Goal: Information Seeking & Learning: Learn about a topic

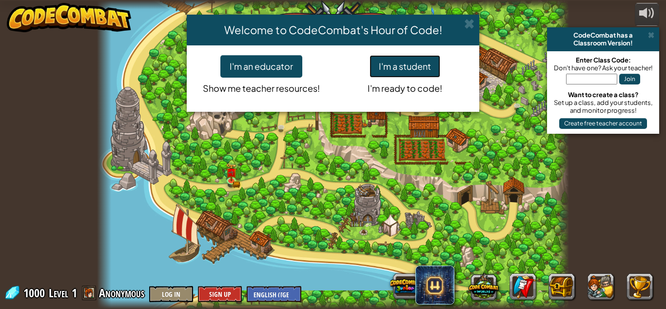
click at [407, 69] on button "I'm a student" at bounding box center [405, 66] width 71 height 22
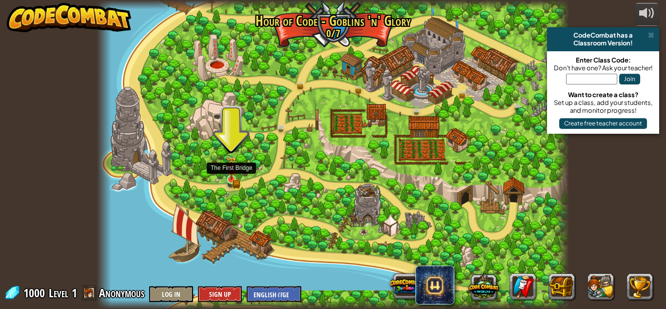
click at [229, 171] on img at bounding box center [231, 168] width 6 height 6
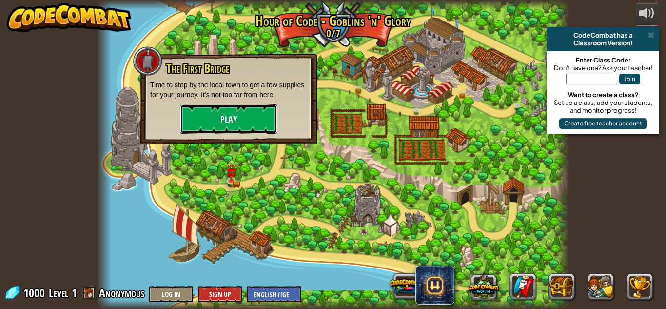
click at [237, 120] on button "Play" at bounding box center [229, 118] width 98 height 29
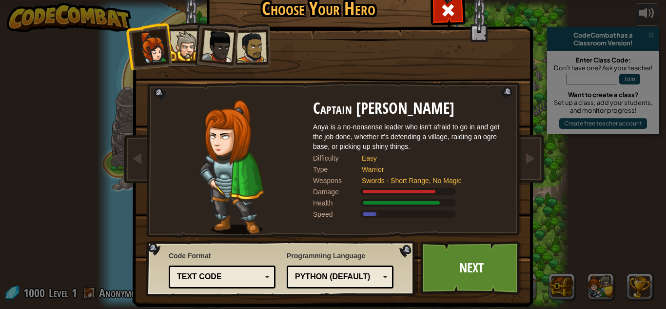
click at [181, 58] on div at bounding box center [185, 46] width 30 height 30
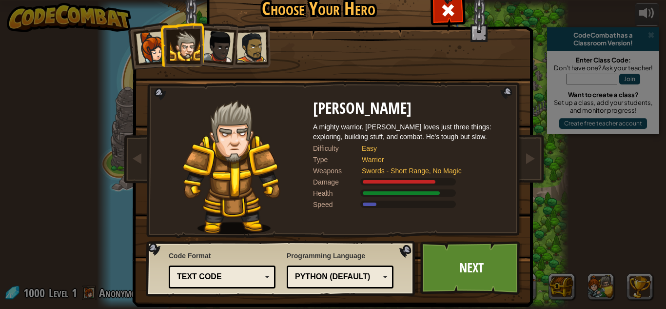
click at [212, 51] on div at bounding box center [218, 46] width 32 height 32
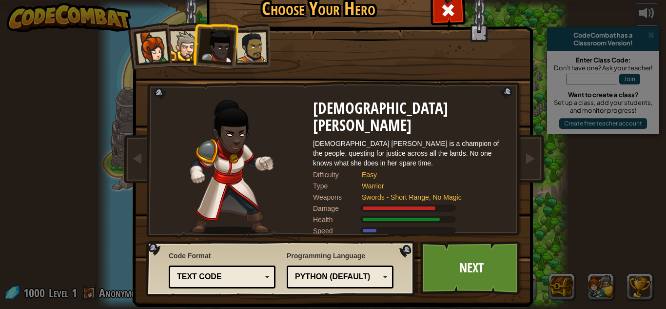
click at [241, 45] on div at bounding box center [252, 47] width 30 height 30
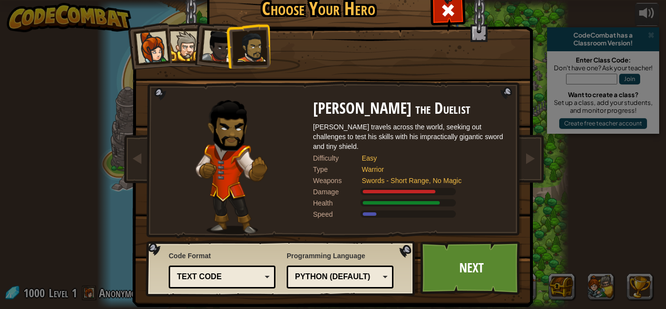
click at [154, 53] on div at bounding box center [152, 47] width 32 height 32
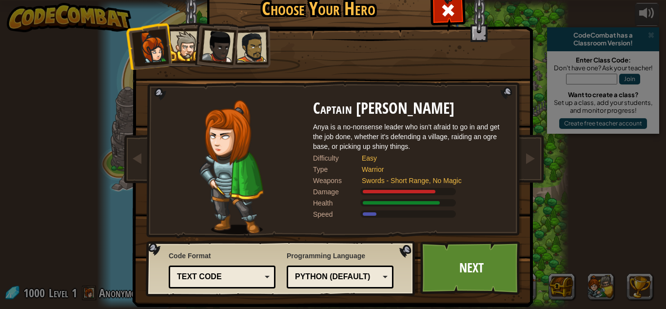
click at [172, 51] on div at bounding box center [185, 46] width 30 height 30
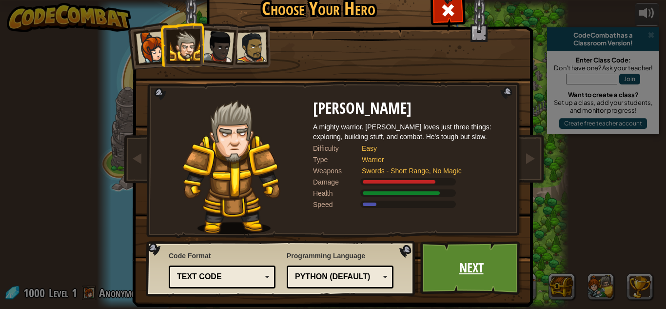
click at [444, 266] on link "Next" at bounding box center [471, 268] width 102 height 54
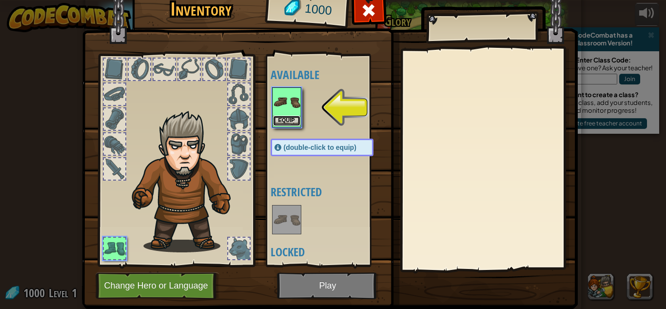
click at [280, 118] on button "Equip" at bounding box center [286, 121] width 27 height 10
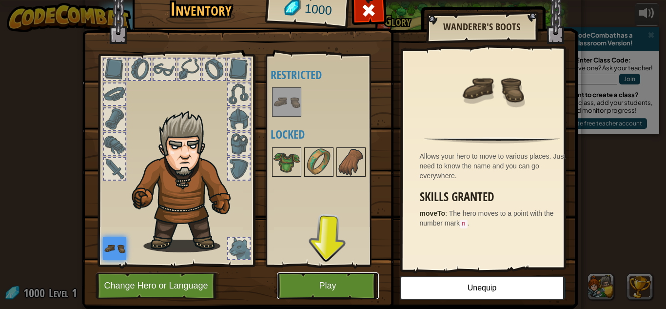
click at [346, 283] on button "Play" at bounding box center [328, 285] width 102 height 27
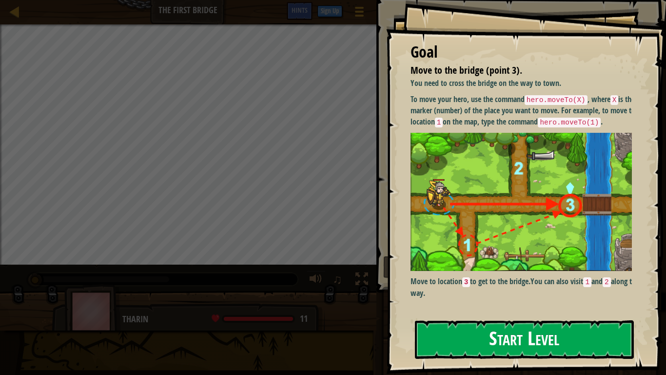
click at [499, 308] on button "Start Level" at bounding box center [524, 339] width 219 height 39
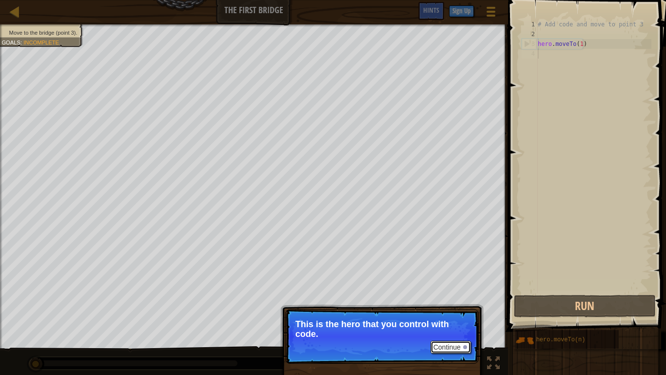
click at [466, 308] on div at bounding box center [465, 347] width 4 height 4
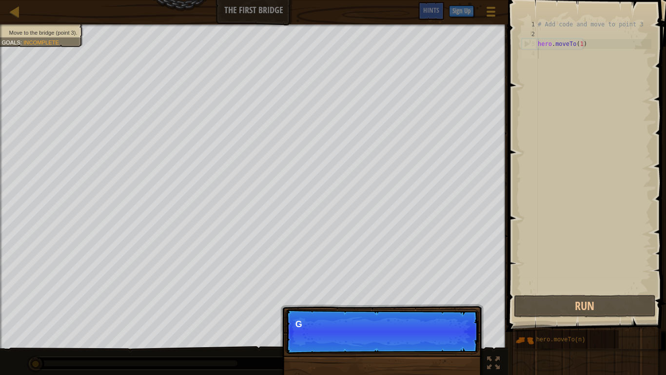
scroll to position [4, 0]
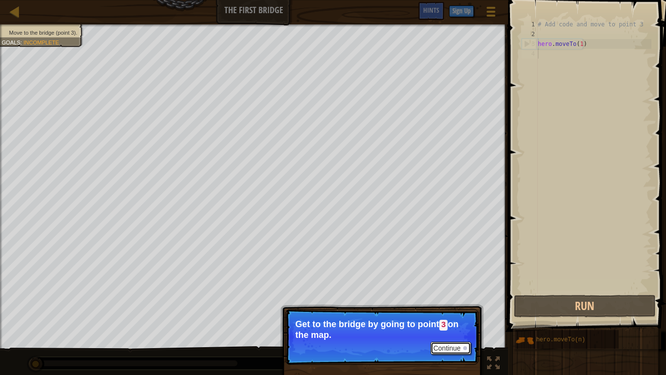
click at [447, 308] on button "Continue" at bounding box center [451, 347] width 40 height 13
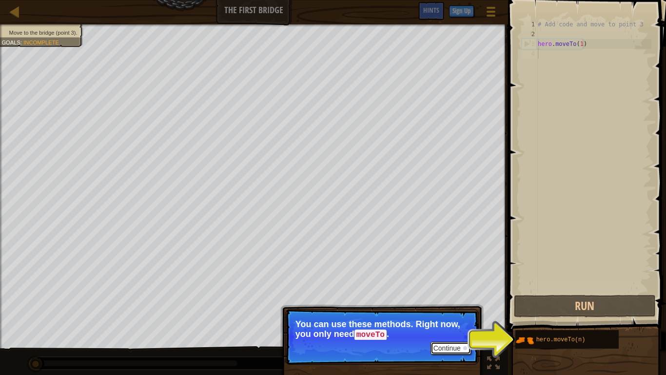
click at [455, 308] on button "Continue" at bounding box center [451, 347] width 40 height 13
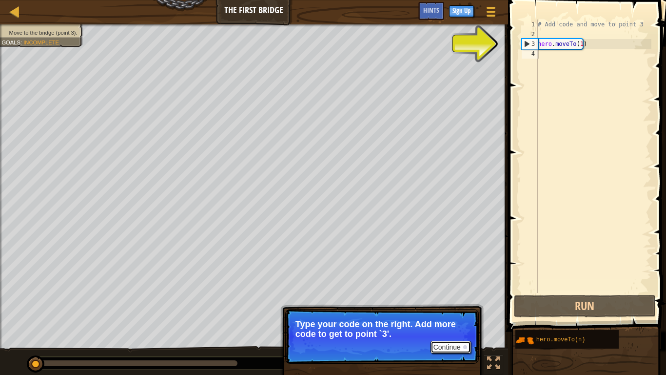
click at [445, 308] on button "Continue" at bounding box center [451, 346] width 40 height 13
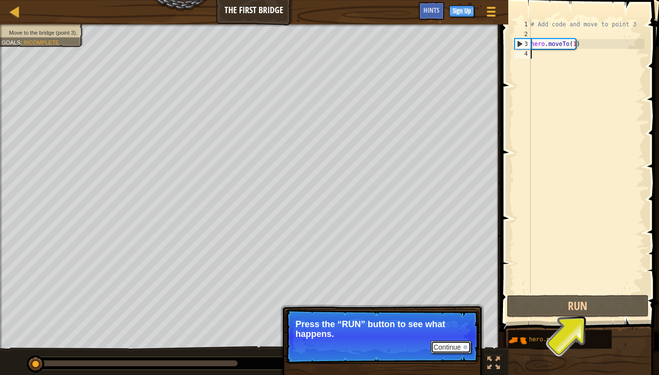
click at [457, 308] on button "Continue" at bounding box center [451, 346] width 40 height 13
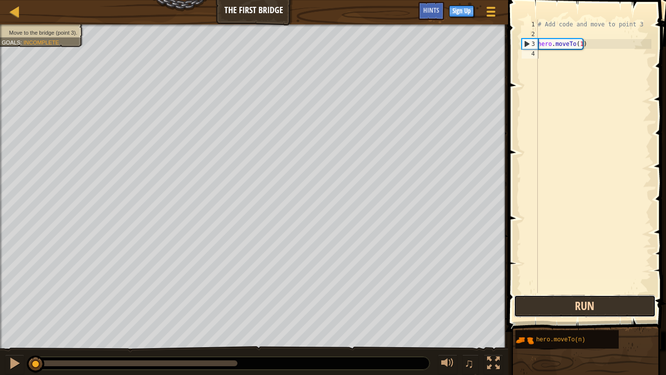
click at [554, 308] on button "Run" at bounding box center [585, 306] width 142 height 22
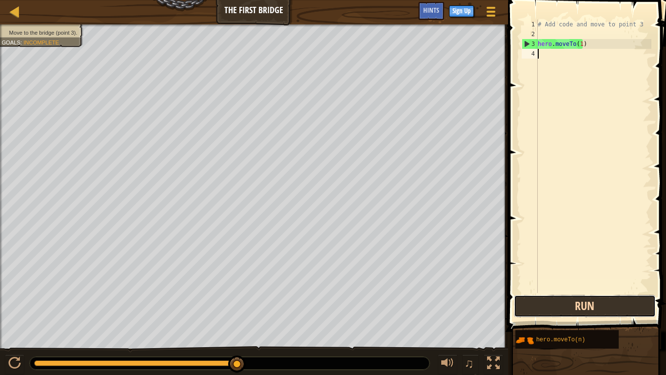
click at [533, 301] on button "Run" at bounding box center [585, 306] width 142 height 22
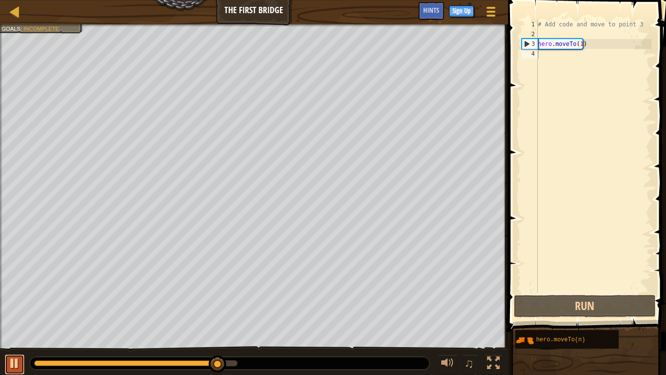
click at [12, 308] on div at bounding box center [14, 362] width 13 height 13
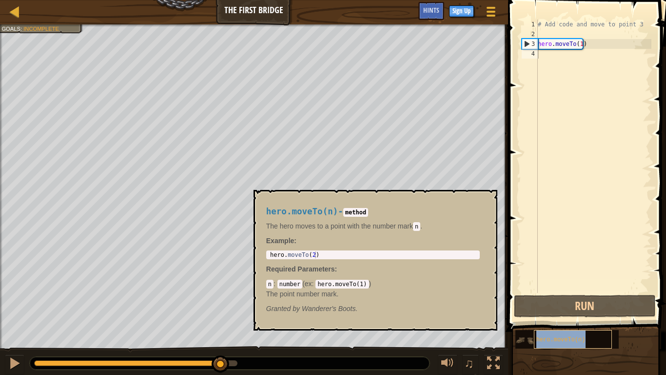
click at [540, 308] on span "hero.moveTo(n)" at bounding box center [560, 339] width 49 height 7
type textarea "hero.moveTo(2)"
click at [336, 252] on div "hero . moveTo ( 2 )" at bounding box center [373, 261] width 210 height 20
click at [487, 201] on button "×" at bounding box center [486, 201] width 8 height 14
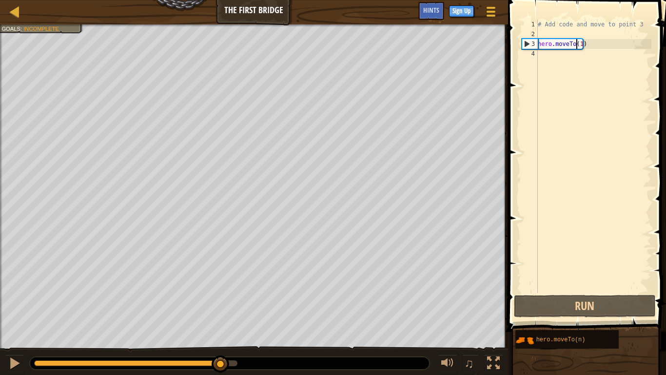
click at [576, 42] on div "# Add code and move to point 3 hero . moveTo ( 1 )" at bounding box center [594, 166] width 116 height 293
click at [579, 42] on div "# Add code and move to point 3 hero . moveTo ( 1 )" at bounding box center [594, 166] width 116 height 293
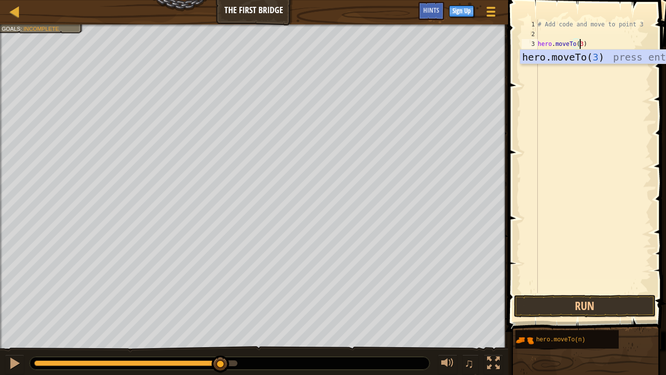
scroll to position [4, 3]
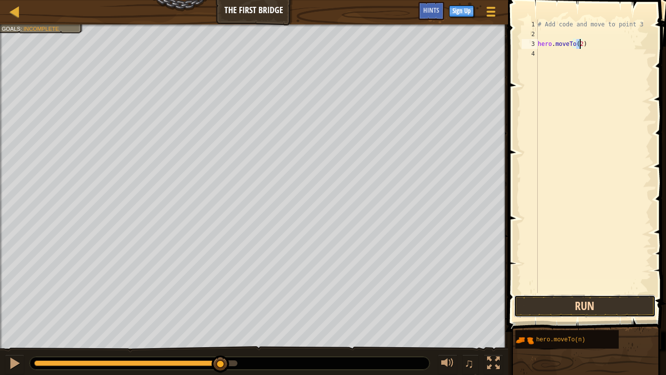
click at [581, 300] on button "Run" at bounding box center [585, 306] width 142 height 22
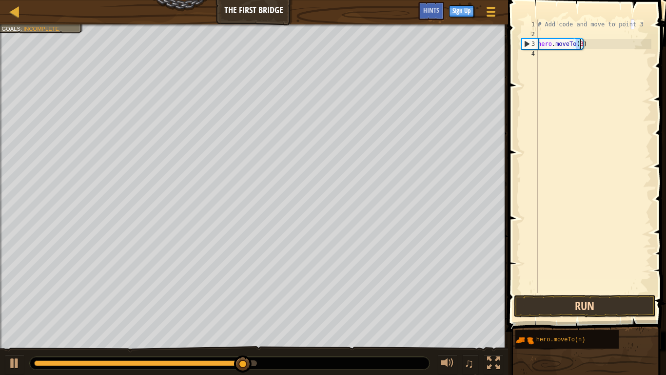
type textarea "hero.moveTo(3)"
click at [542, 303] on button "Run" at bounding box center [585, 306] width 142 height 22
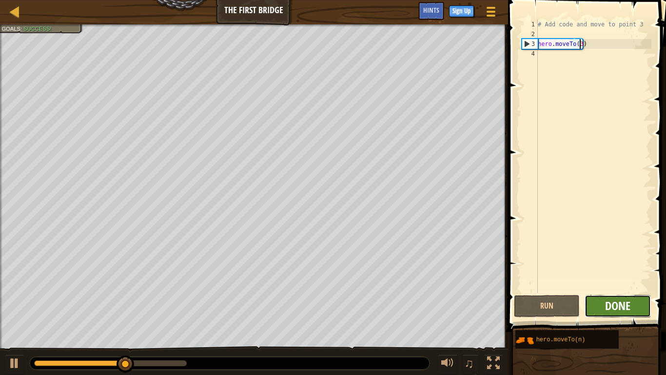
click at [609, 308] on span "Done" at bounding box center [617, 305] width 25 height 16
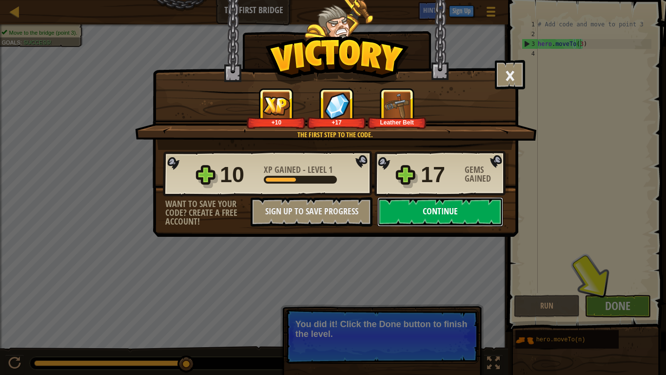
click at [432, 214] on button "Continue" at bounding box center [440, 211] width 126 height 29
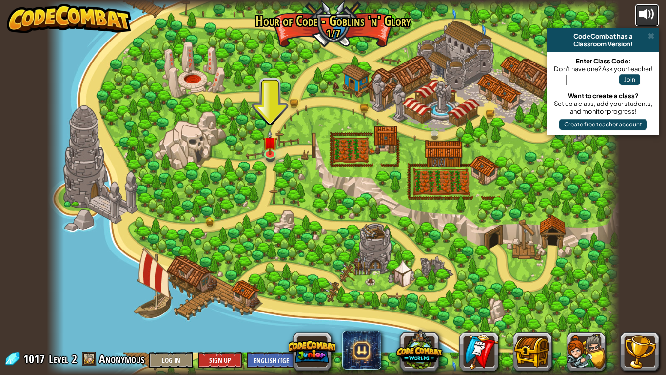
click at [654, 14] on div at bounding box center [647, 14] width 16 height 16
click at [267, 155] on link at bounding box center [271, 152] width 20 height 20
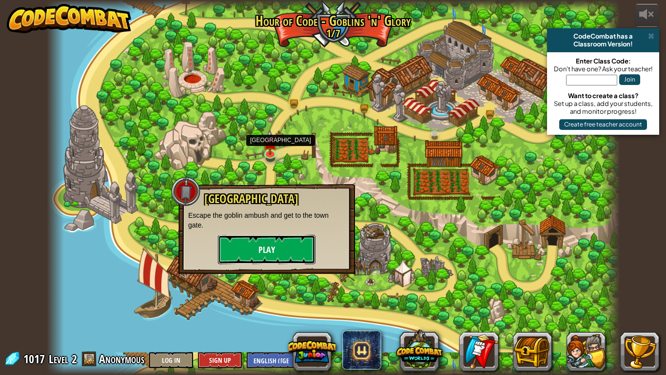
click at [274, 257] on button "Play" at bounding box center [267, 249] width 98 height 29
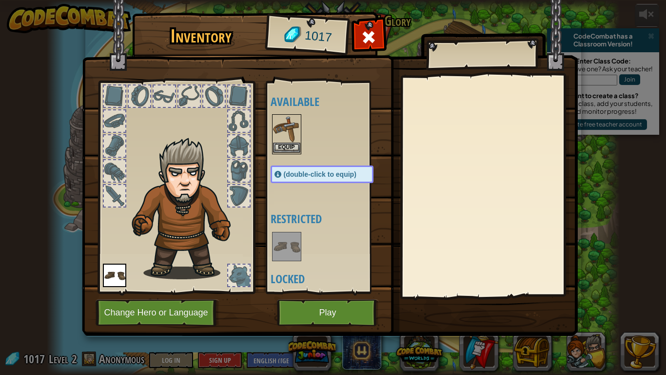
click at [287, 140] on img at bounding box center [286, 128] width 27 height 27
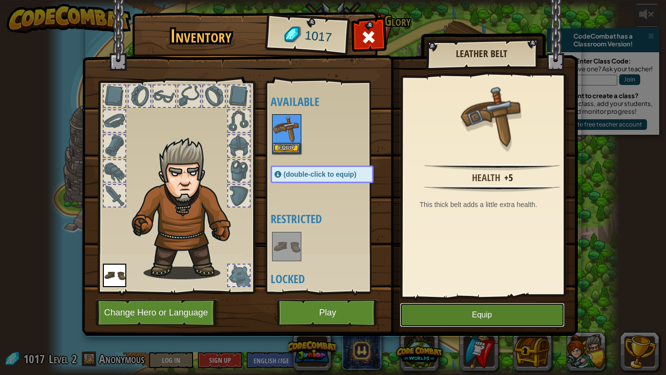
click at [448, 308] on button "Equip" at bounding box center [482, 314] width 165 height 24
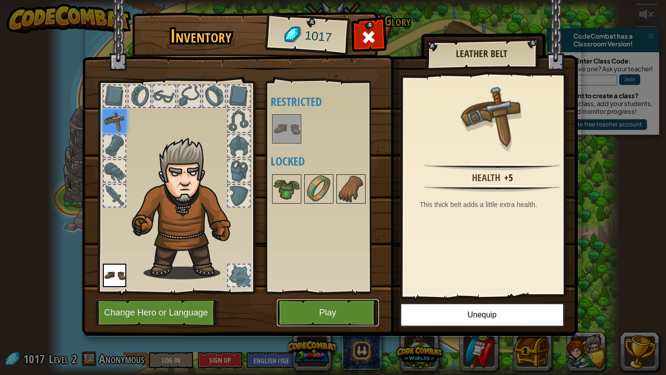
click at [366, 308] on button "Play" at bounding box center [328, 312] width 102 height 27
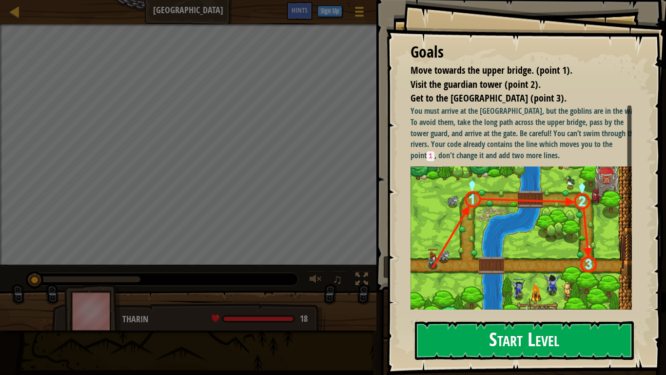
click at [510, 308] on button "Start Level" at bounding box center [524, 340] width 219 height 39
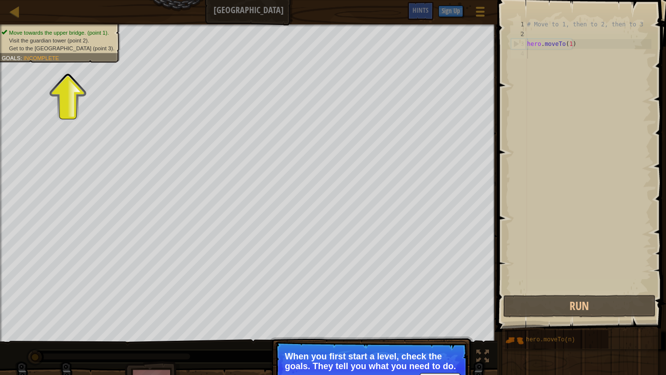
click at [22, 58] on span ":" at bounding box center [21, 58] width 3 height 6
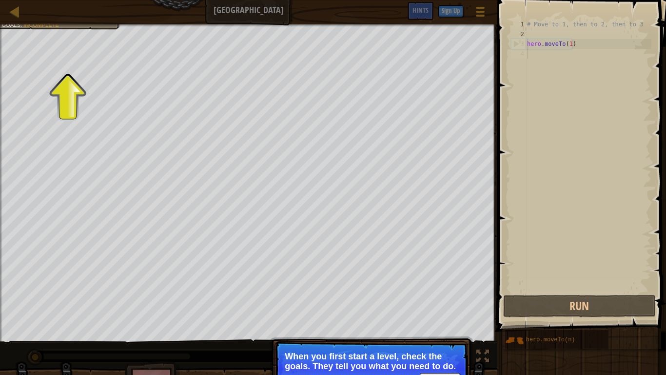
scroll to position [4, 0]
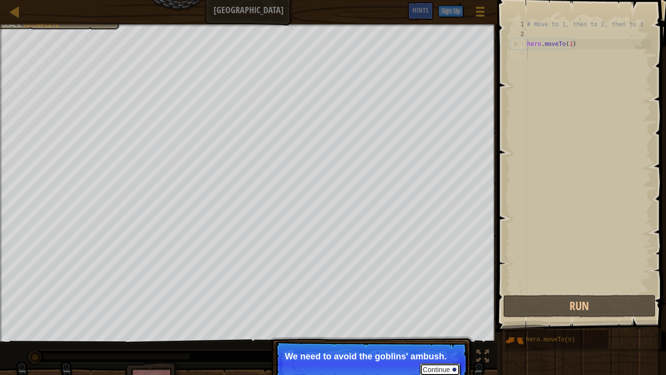
click at [439, 308] on button "Continue" at bounding box center [440, 369] width 40 height 13
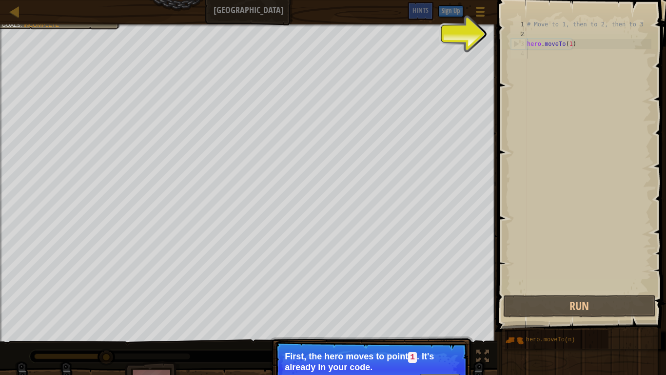
click at [433, 308] on p "Continue First, the hero moves to point 1 . It's already in your code." at bounding box center [372, 369] width 194 height 56
click at [443, 308] on button "Continue" at bounding box center [440, 380] width 40 height 13
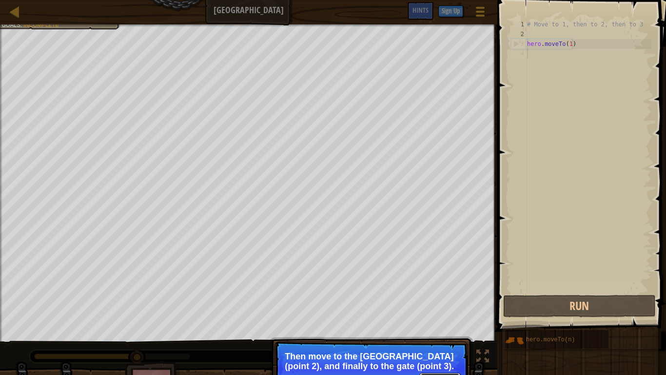
click at [434, 308] on button "Continue" at bounding box center [440, 379] width 40 height 13
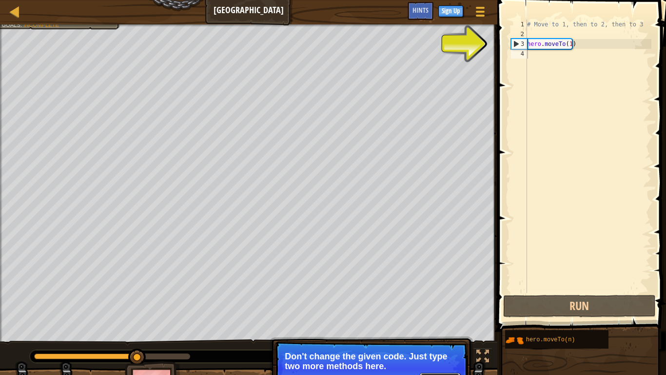
click at [431, 308] on button "Continue" at bounding box center [440, 379] width 40 height 13
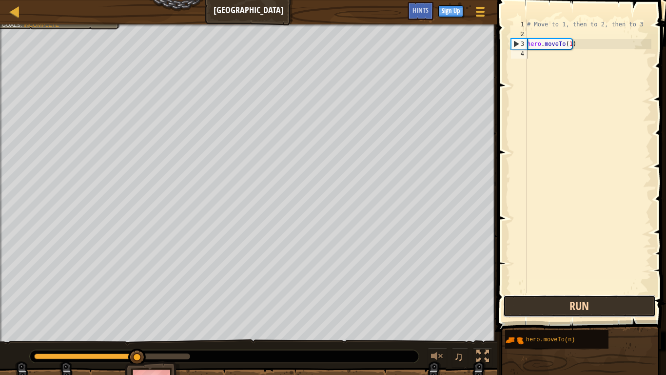
click at [567, 304] on button "Run" at bounding box center [579, 306] width 152 height 22
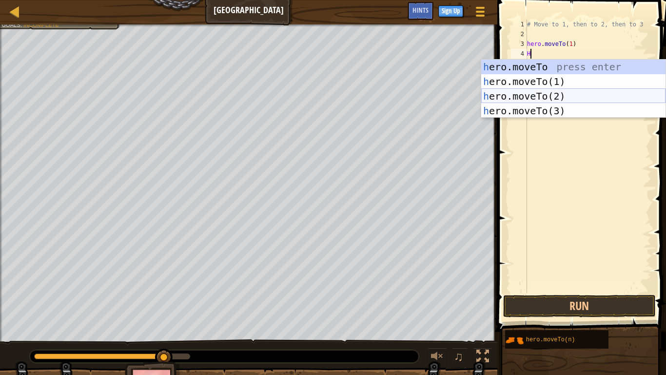
click at [549, 95] on div "h ero.moveTo press enter h ero.moveTo(1) press enter h ero.moveTo(2) press ente…" at bounding box center [573, 103] width 184 height 88
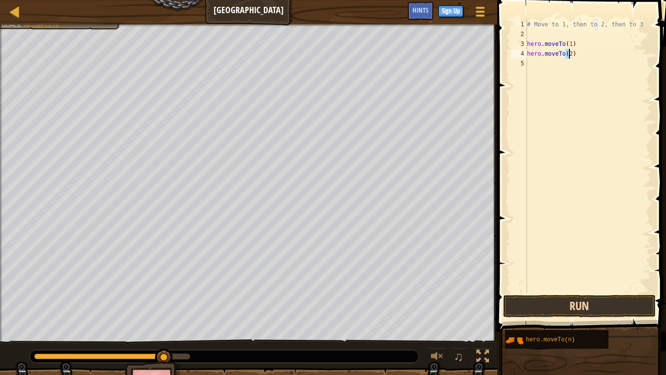
type textarea "hero.moveTo(2)"
click at [595, 308] on button "Run" at bounding box center [579, 306] width 152 height 22
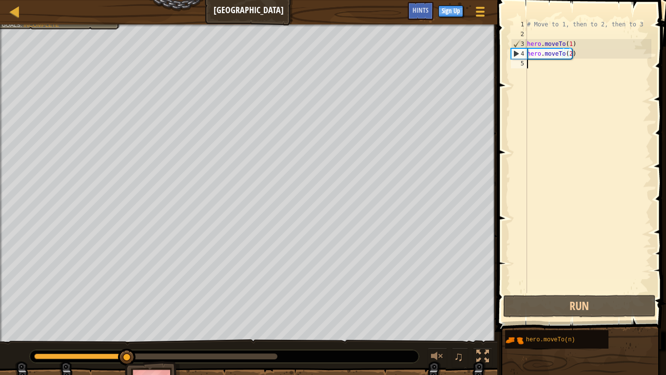
click at [536, 66] on div "# Move to 1, then to 2, then to 3 hero . moveTo ( 1 ) hero . moveTo ( 2 )" at bounding box center [588, 166] width 126 height 293
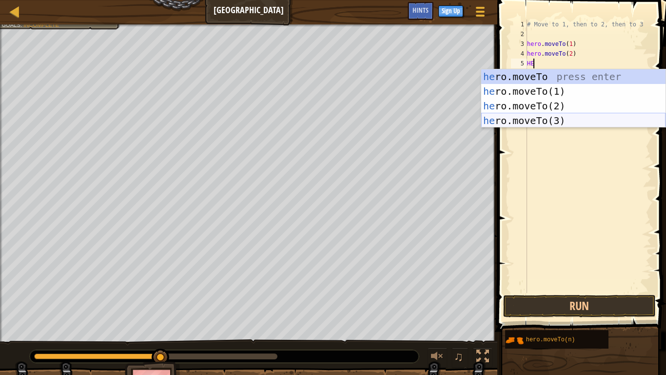
click at [530, 118] on div "he ro.moveTo press enter he ro.moveTo(1) press enter he ro.moveTo(2) press ente…" at bounding box center [573, 113] width 184 height 88
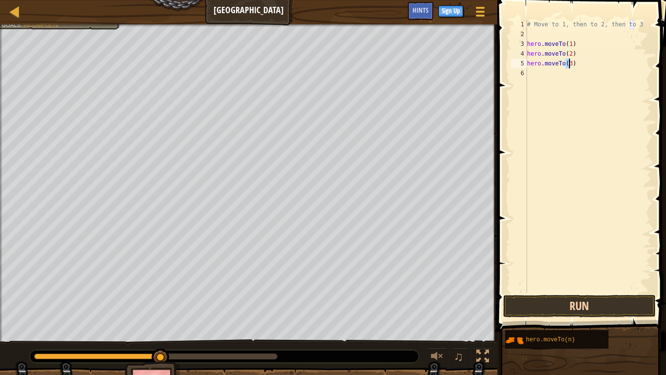
type textarea "hero.moveTo(3)"
click at [586, 308] on button "Run" at bounding box center [579, 306] width 152 height 22
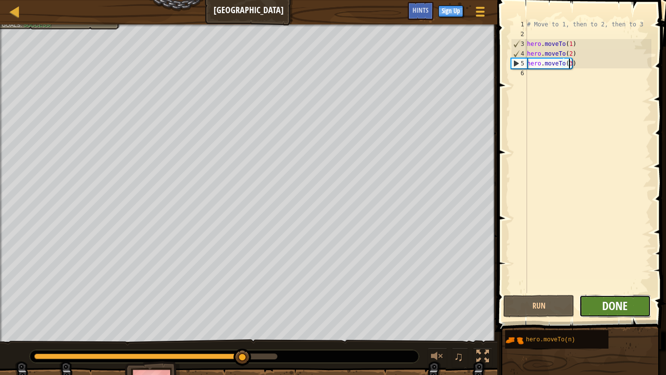
click at [618, 301] on span "Done" at bounding box center [614, 305] width 25 height 16
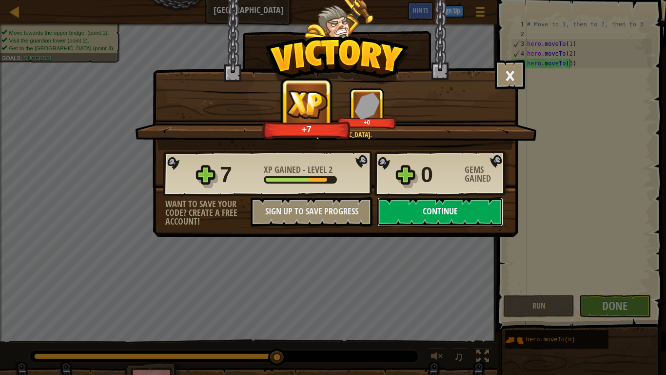
click at [448, 210] on button "Continue" at bounding box center [440, 211] width 126 height 29
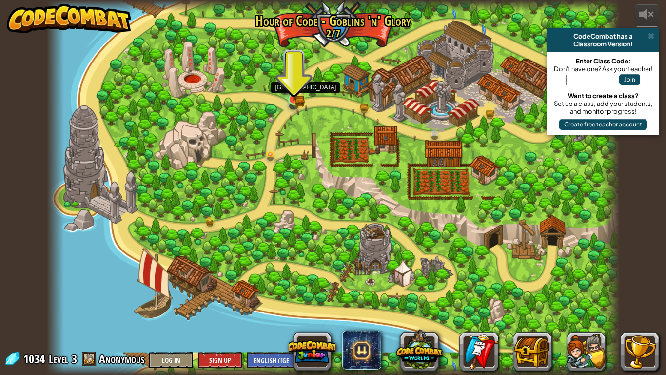
click at [297, 92] on img at bounding box center [294, 84] width 15 height 32
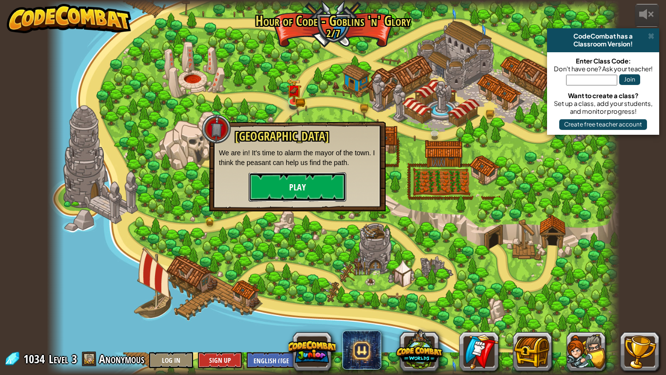
click at [295, 178] on button "Play" at bounding box center [298, 186] width 98 height 29
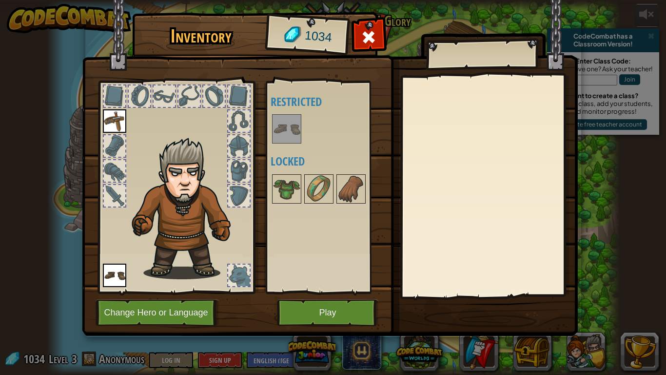
click at [290, 134] on img at bounding box center [286, 128] width 27 height 27
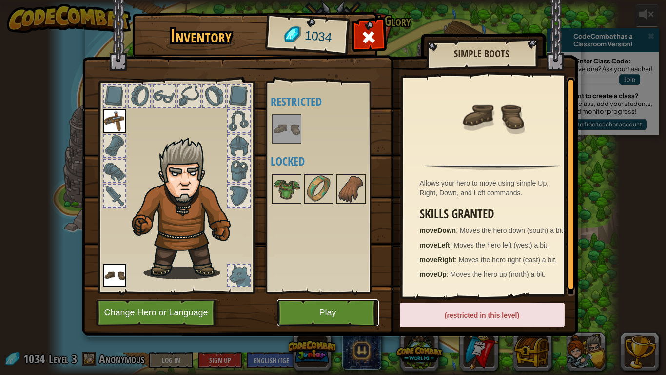
click at [349, 307] on button "Play" at bounding box center [328, 312] width 102 height 27
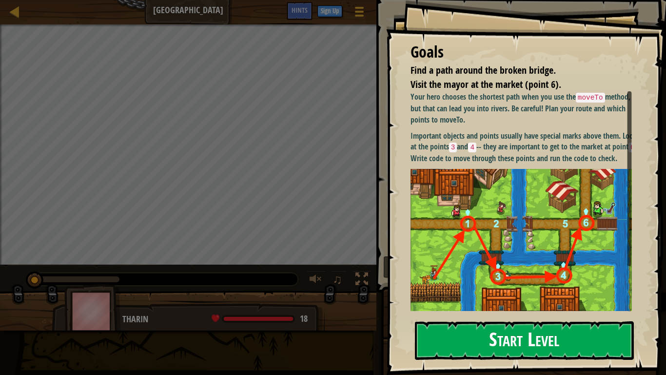
click at [471, 308] on button "Start Level" at bounding box center [524, 340] width 219 height 39
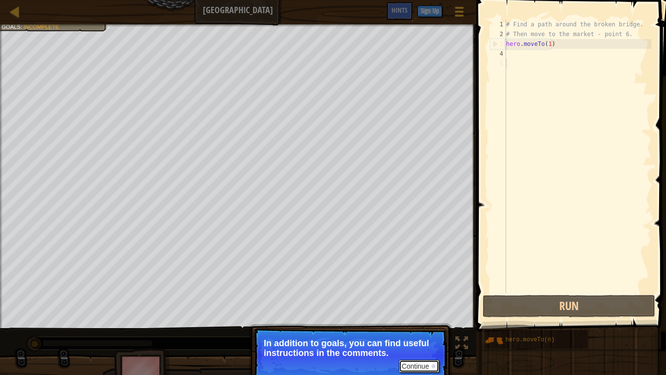
click at [411, 308] on button "Continue" at bounding box center [419, 365] width 40 height 13
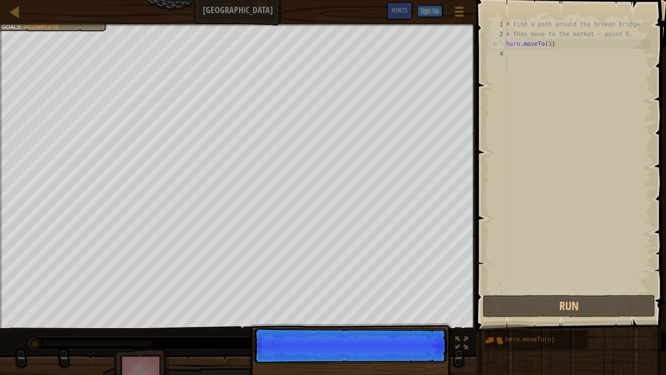
scroll to position [4, 0]
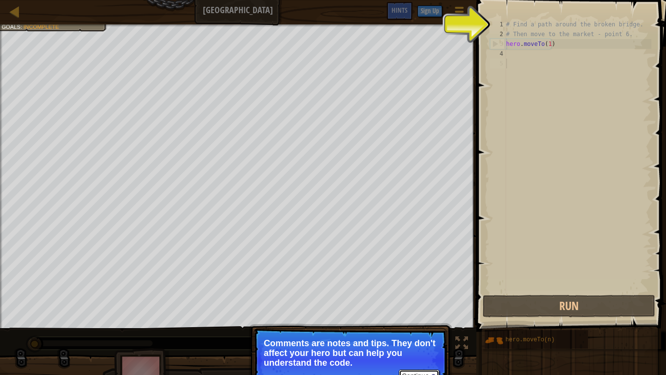
click at [406, 308] on button "Continue" at bounding box center [419, 375] width 40 height 13
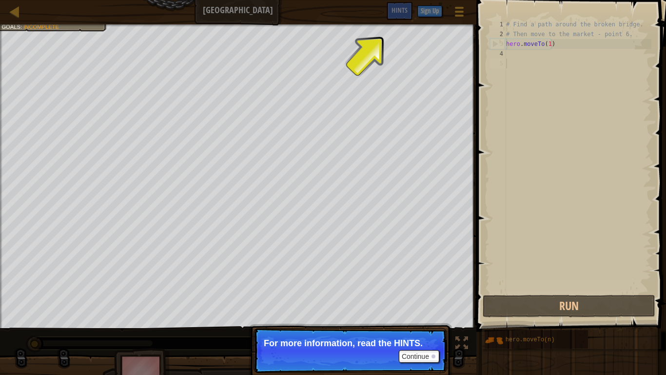
click at [411, 308] on p "Continue For more information, read the HINTS." at bounding box center [351, 350] width 194 height 45
click at [411, 308] on button "Continue" at bounding box center [419, 356] width 40 height 13
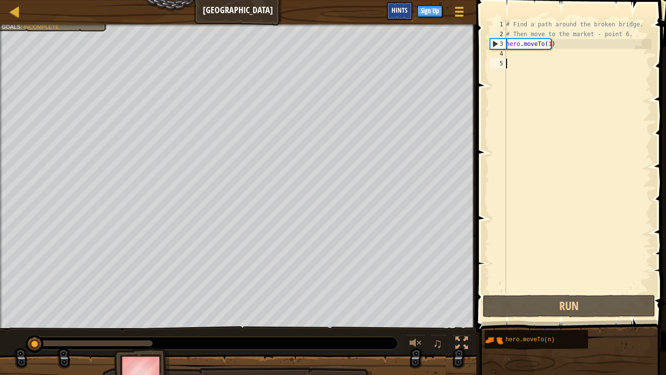
click at [399, 8] on span "Hints" at bounding box center [400, 9] width 16 height 9
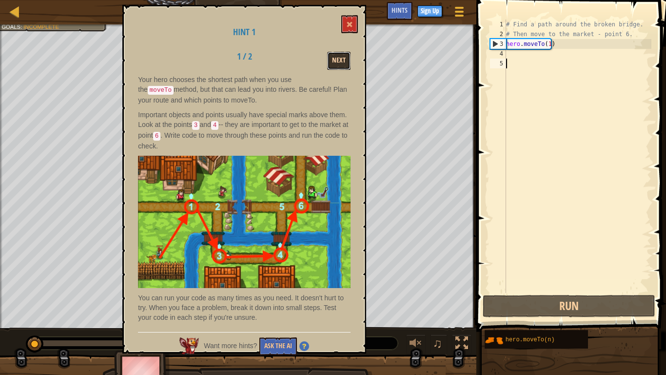
click at [341, 59] on button "Next" at bounding box center [338, 61] width 23 height 18
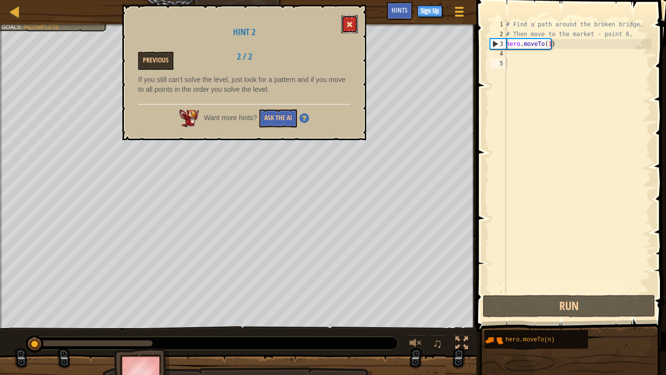
click at [350, 22] on span at bounding box center [349, 24] width 7 height 7
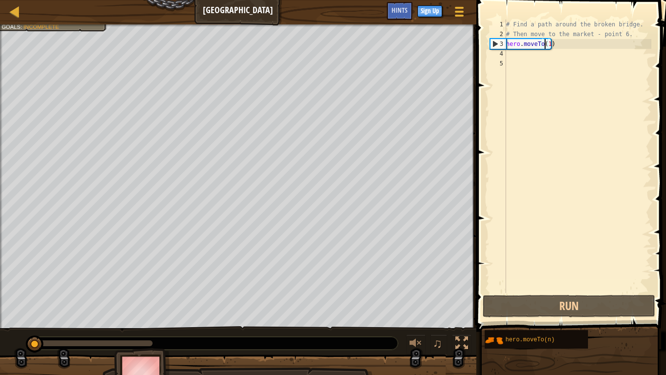
click at [546, 42] on div "# Find a path around the broken bridge. # Then move to the market - point 6. he…" at bounding box center [577, 166] width 147 height 293
click at [547, 43] on div "# Find a path around the broken bridge. # Then move to the market - point 6. he…" at bounding box center [577, 166] width 147 height 293
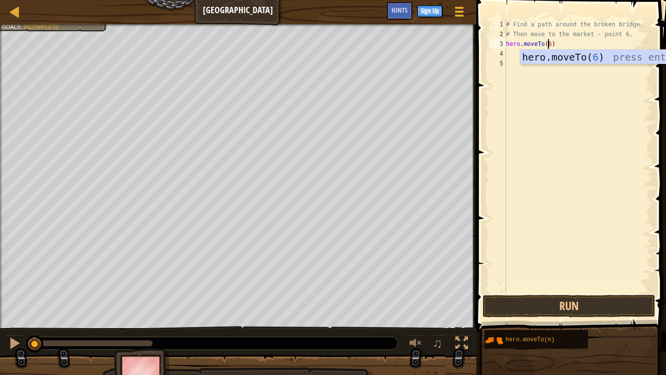
scroll to position [4, 3]
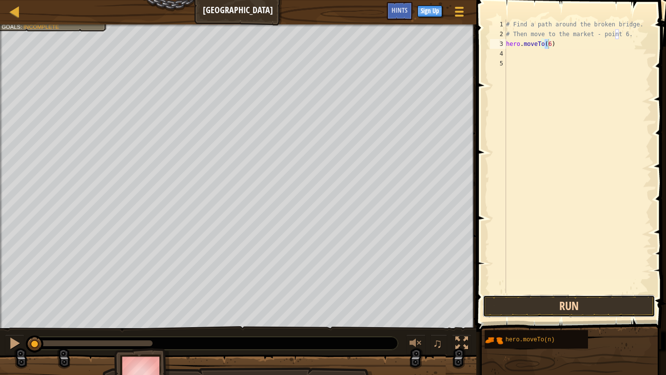
click at [562, 307] on button "Run" at bounding box center [569, 306] width 173 height 22
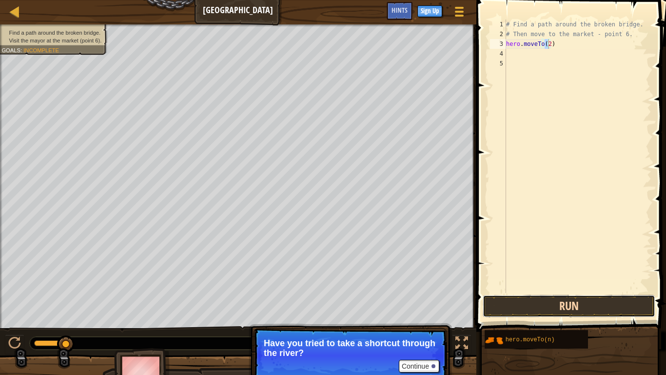
click at [522, 302] on button "Run" at bounding box center [569, 306] width 173 height 22
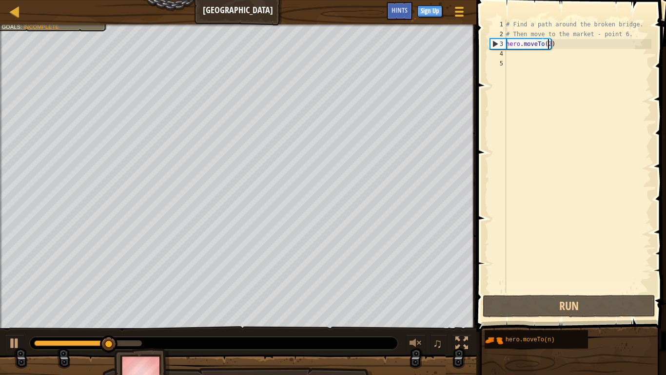
click at [550, 44] on div "# Find a path around the broken bridge. # Then move to the market - point 6. he…" at bounding box center [577, 166] width 147 height 293
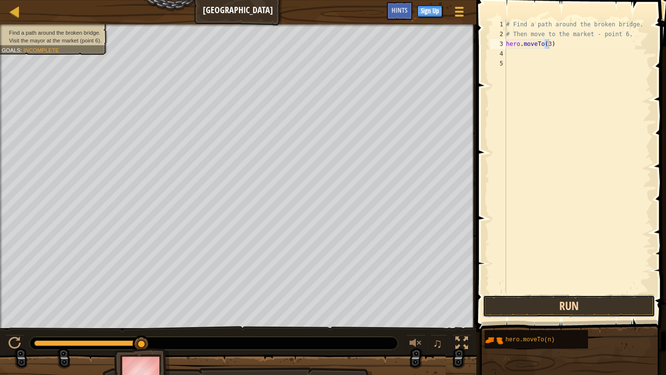
click at [529, 308] on button "Run" at bounding box center [569, 306] width 173 height 22
type textarea "hero.moveTo(2)"
click at [529, 308] on button "Run" at bounding box center [569, 306] width 173 height 22
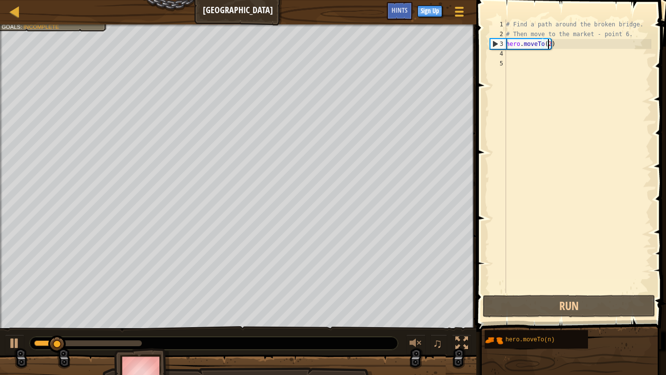
click at [518, 53] on div "# Find a path around the broken bridge. # Then move to the market - point 6. he…" at bounding box center [577, 166] width 147 height 293
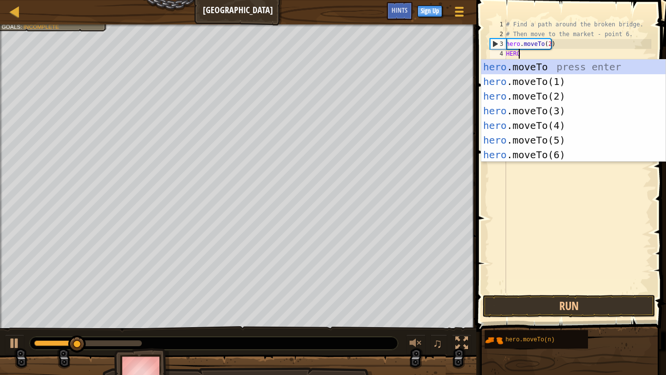
scroll to position [4, 0]
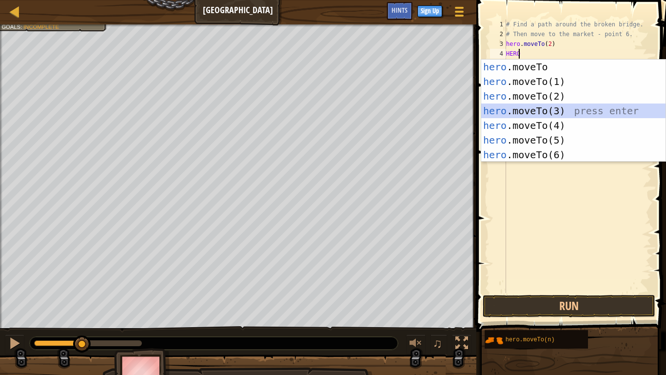
click at [537, 114] on div "hero .moveTo press enter hero .moveTo(1) press enter hero .moveTo(2) press ente…" at bounding box center [573, 125] width 184 height 132
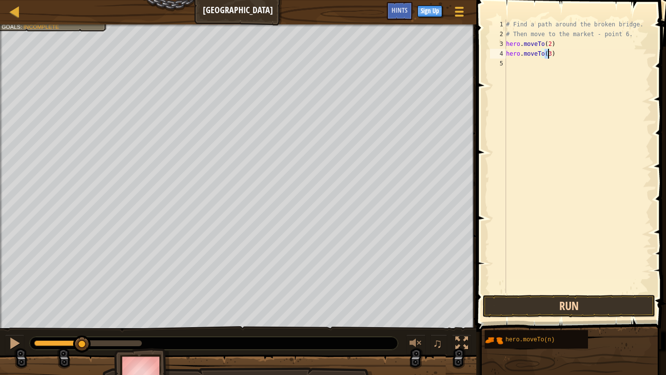
type textarea "hero.moveTo(3)"
click at [562, 307] on button "Run" at bounding box center [569, 306] width 173 height 22
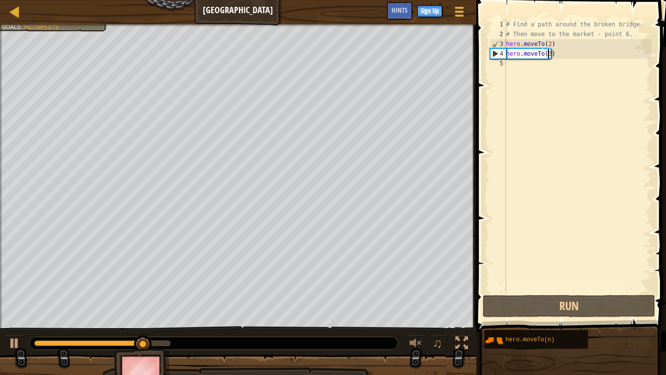
click at [520, 64] on div "# Find a path around the broken bridge. # Then move to the market - point 6. he…" at bounding box center [577, 166] width 147 height 293
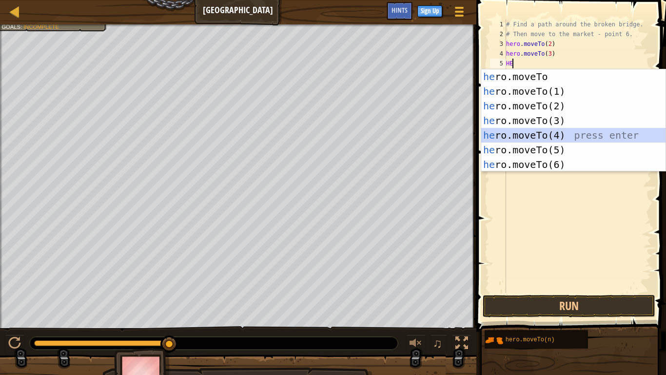
click at [557, 135] on div "he ro.moveTo press enter he ro.moveTo(1) press enter he ro.moveTo(2) press ente…" at bounding box center [573, 135] width 184 height 132
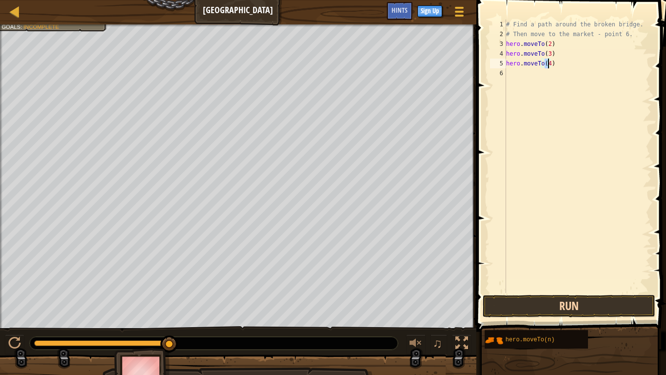
type textarea "hero.moveTo(4)"
click at [568, 303] on button "Run" at bounding box center [569, 306] width 173 height 22
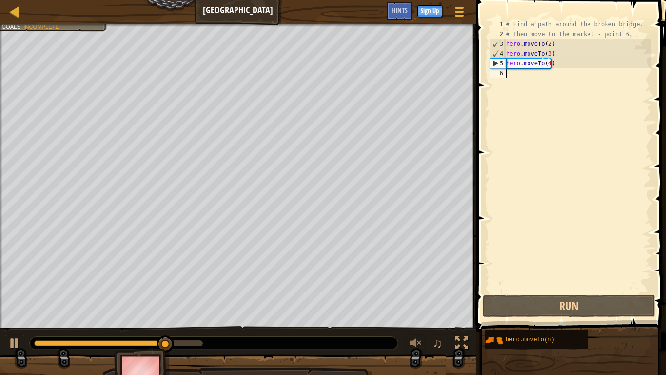
click at [538, 71] on div "# Find a path around the broken bridge. # Then move to the market - point 6. he…" at bounding box center [577, 166] width 147 height 293
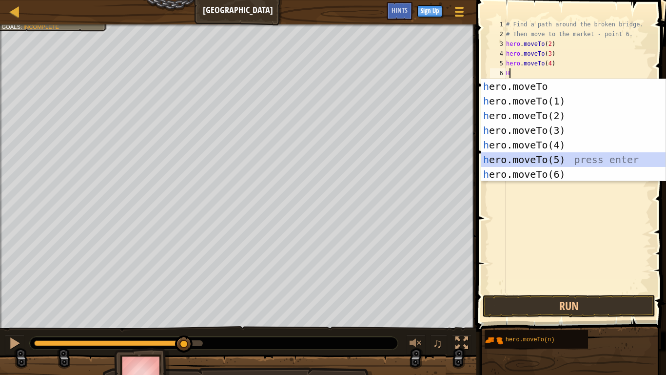
click at [508, 154] on div "h ero.moveTo press enter h ero.moveTo(1) press enter h ero.moveTo(2) press ente…" at bounding box center [573, 145] width 184 height 132
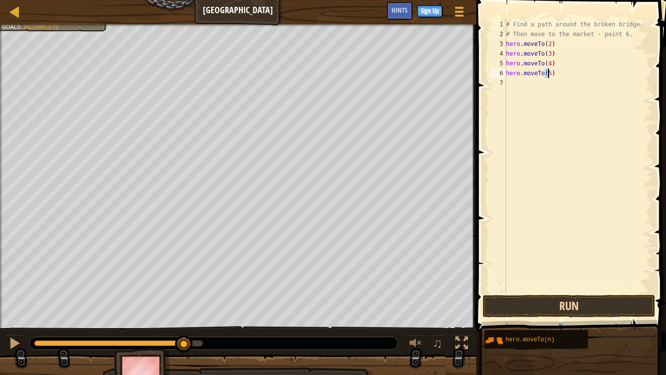
type textarea "hero.moveTo(5)"
click at [554, 302] on button "Run" at bounding box center [569, 306] width 173 height 22
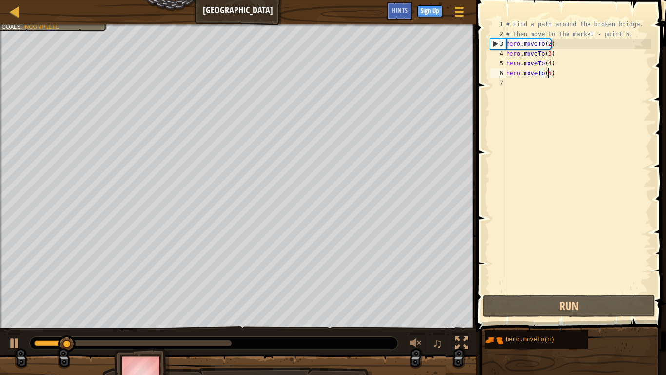
click at [515, 83] on div "# Find a path around the broken bridge. # Then move to the market - point 6. he…" at bounding box center [577, 166] width 147 height 293
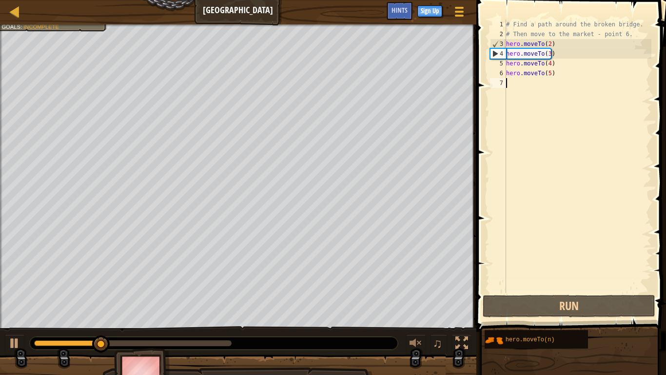
type textarea "H"
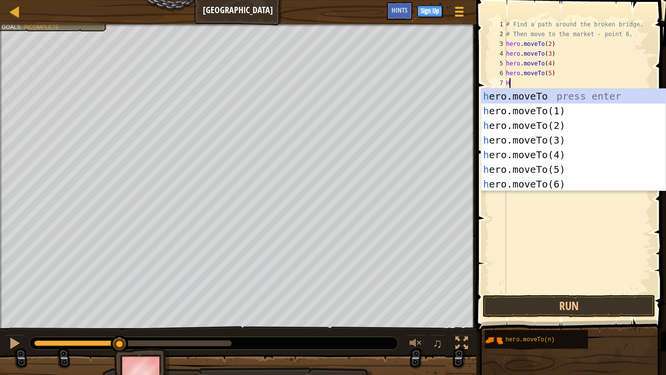
click at [524, 207] on div "# Find a path around the broken bridge. # Then move to the market - point 6. he…" at bounding box center [577, 166] width 147 height 293
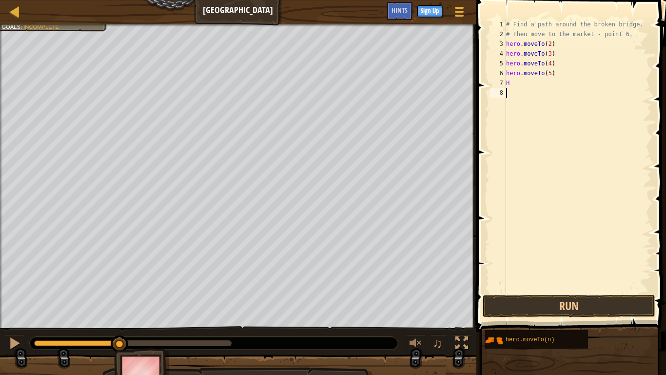
click at [532, 83] on div "# Find a path around the broken bridge. # Then move to the market - point 6. he…" at bounding box center [577, 166] width 147 height 293
type textarea "H"
click at [13, 308] on div at bounding box center [14, 342] width 13 height 13
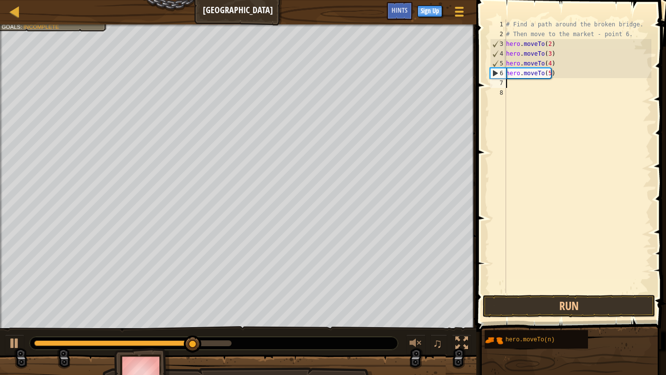
click at [556, 86] on div "# Find a path around the broken bridge. # Then move to the market - point 6. he…" at bounding box center [577, 166] width 147 height 293
type textarea "G"
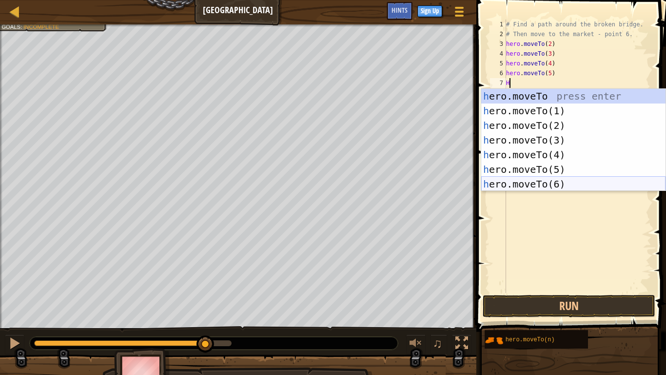
click at [535, 187] on div "h ero.moveTo press enter h ero.moveTo(1) press enter h ero.moveTo(2) press ente…" at bounding box center [573, 155] width 184 height 132
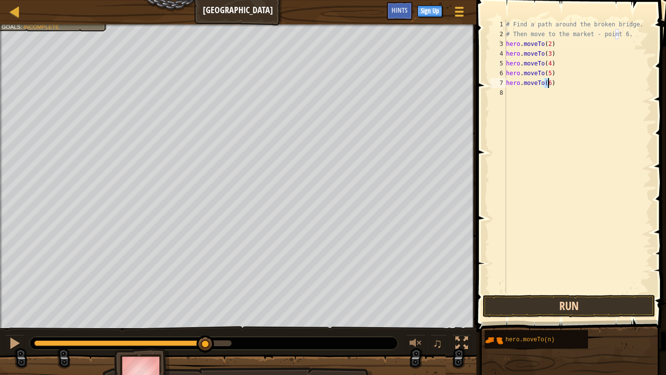
type textarea "hero.moveTo(6)"
click at [577, 306] on button "Run" at bounding box center [569, 306] width 173 height 22
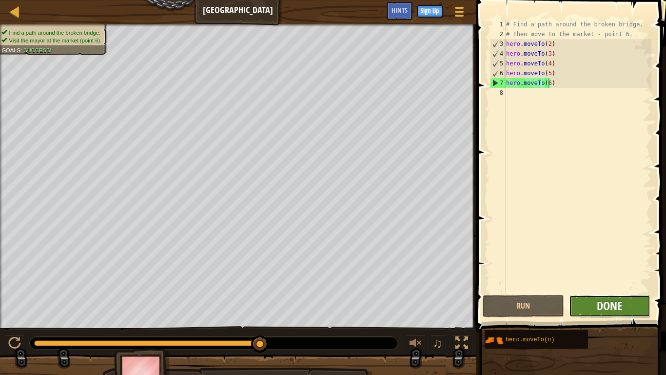
click at [622, 307] on span "Done" at bounding box center [609, 305] width 25 height 16
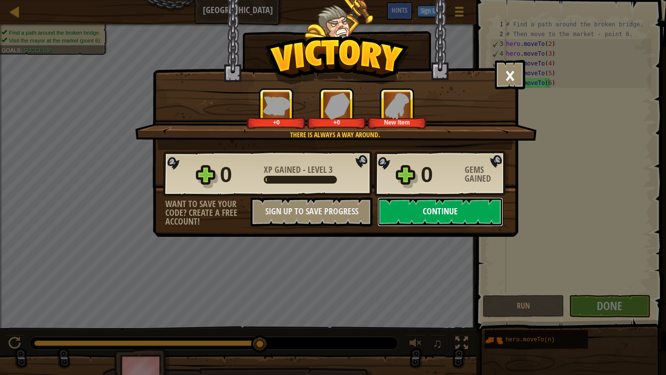
click at [445, 210] on button "Continue" at bounding box center [440, 211] width 126 height 29
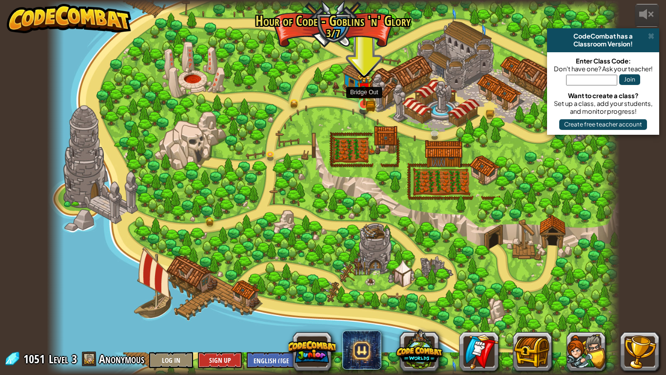
click at [366, 99] on img at bounding box center [364, 89] width 15 height 32
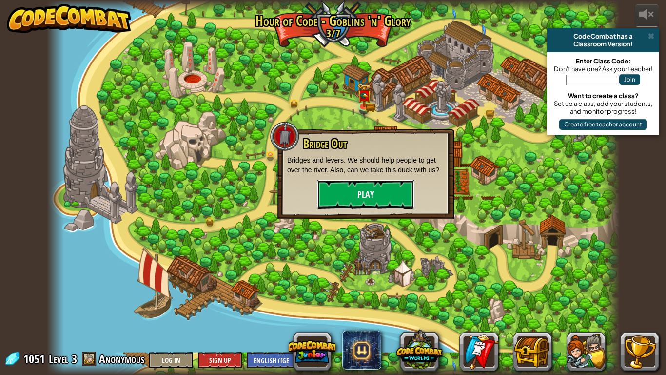
click at [355, 187] on button "Play" at bounding box center [366, 193] width 98 height 29
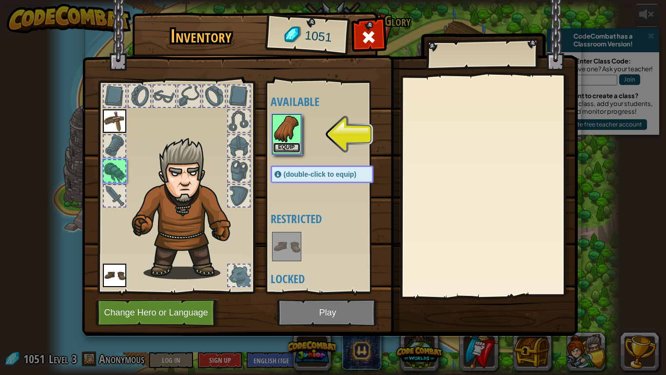
click at [280, 143] on button "Equip" at bounding box center [286, 147] width 27 height 10
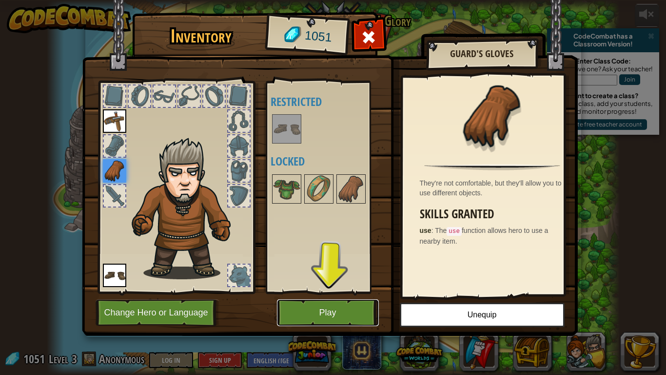
click at [325, 308] on button "Play" at bounding box center [328, 312] width 102 height 27
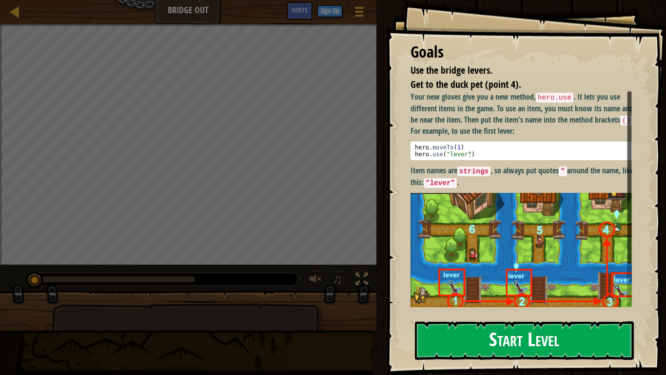
click at [507, 308] on button "Start Level" at bounding box center [524, 340] width 219 height 39
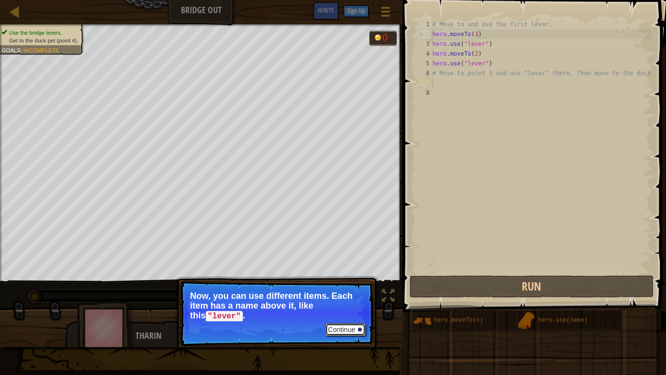
click at [334, 308] on button "Continue" at bounding box center [345, 329] width 40 height 13
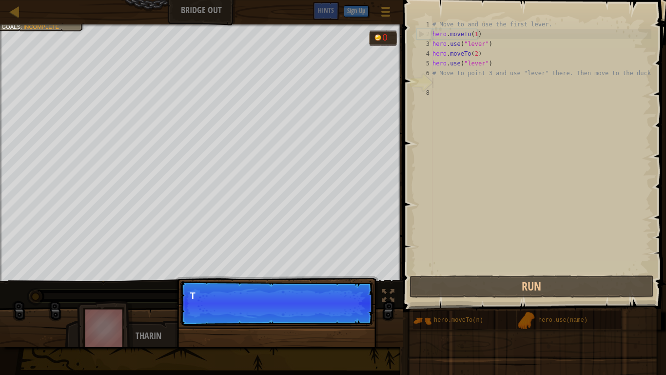
scroll to position [4, 0]
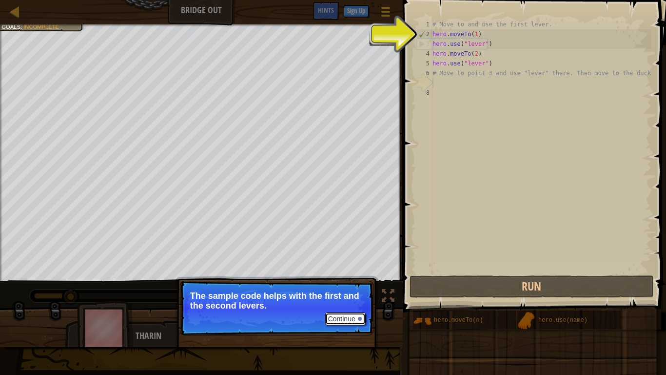
click at [337, 308] on button "Continue" at bounding box center [345, 318] width 40 height 13
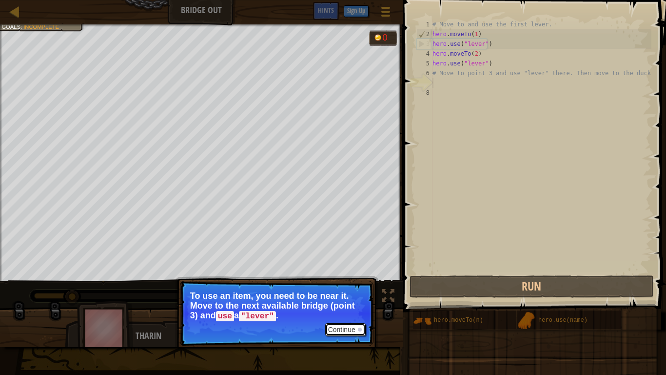
click at [339, 308] on button "Continue" at bounding box center [345, 329] width 40 height 13
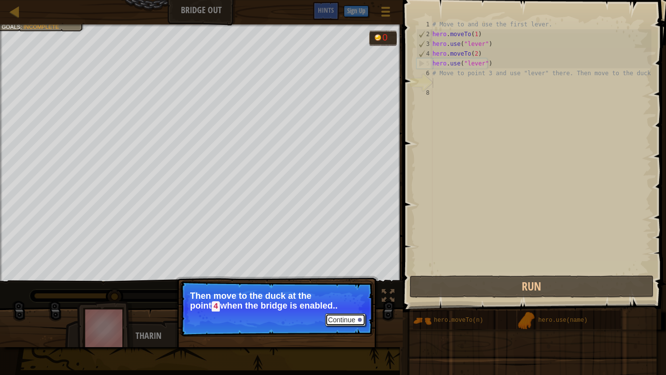
click at [328, 308] on button "Continue" at bounding box center [345, 319] width 40 height 13
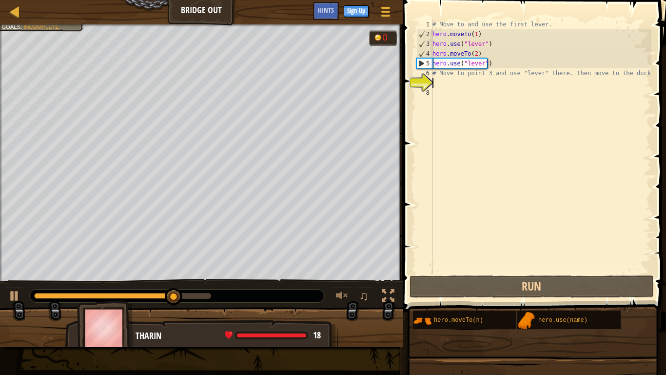
click at [456, 85] on div "# Move to and use the first lever. hero . moveTo ( 1 ) hero . use ( "lever" ) h…" at bounding box center [541, 156] width 221 height 273
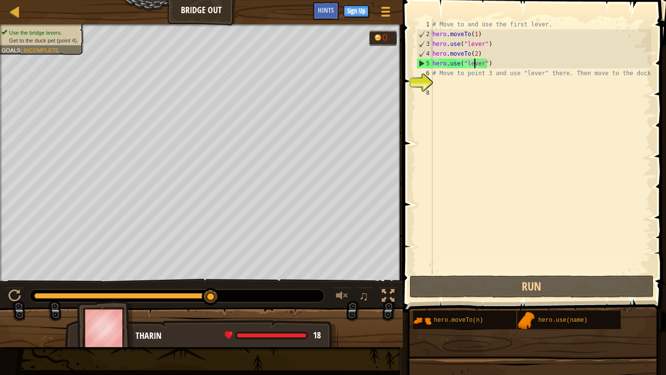
click at [474, 61] on div "# Move to and use the first lever. hero . moveTo ( 1 ) hero . use ( "lever" ) h…" at bounding box center [541, 156] width 221 height 273
type textarea "hero.use("lever")"
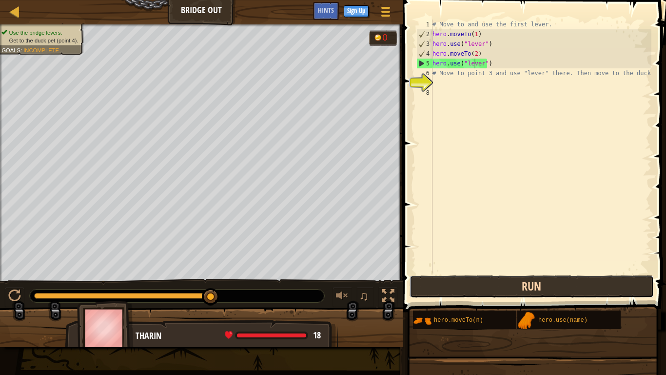
click at [522, 286] on button "Run" at bounding box center [532, 286] width 244 height 22
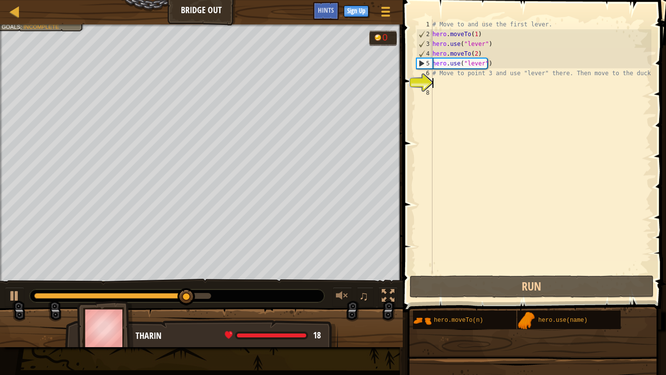
click at [445, 81] on div "# Move to and use the first lever. hero . moveTo ( 1 ) hero . use ( "lever" ) h…" at bounding box center [541, 156] width 221 height 273
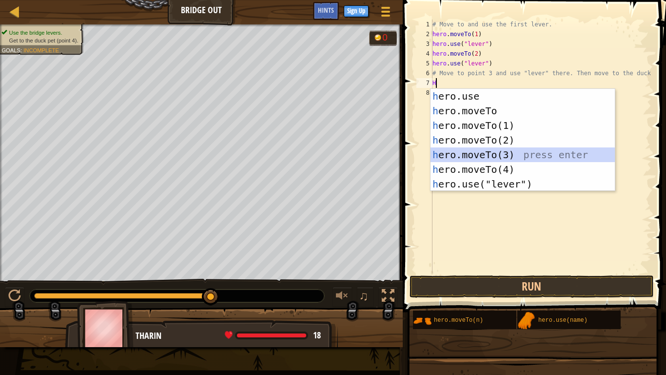
click at [494, 157] on div "h ero.use press enter h ero.moveTo press enter h ero.moveTo(1) press enter h er…" at bounding box center [523, 155] width 184 height 132
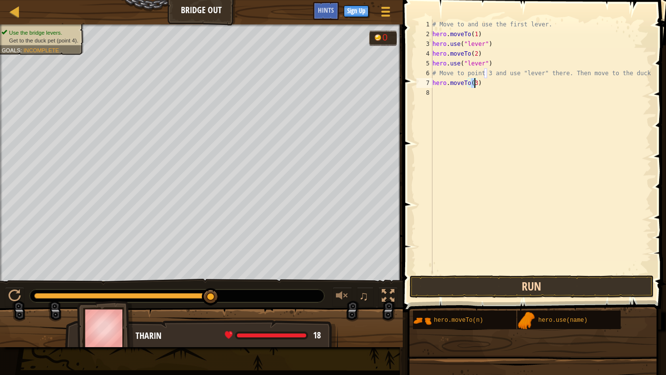
type textarea "hero.moveTo(3)"
click at [529, 289] on button "Run" at bounding box center [532, 286] width 244 height 22
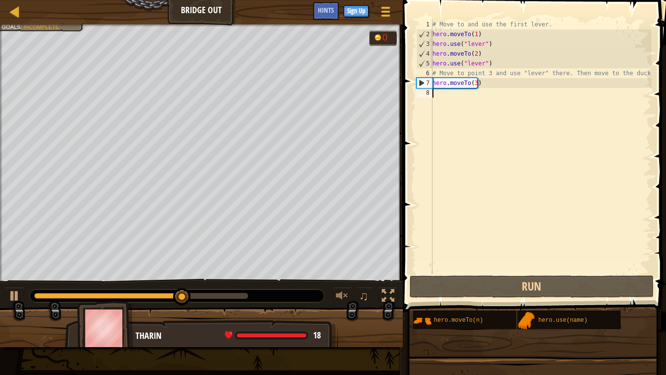
click at [450, 93] on div "# Move to and use the first lever. hero . moveTo ( 1 ) hero . use ( "lever" ) h…" at bounding box center [541, 156] width 221 height 273
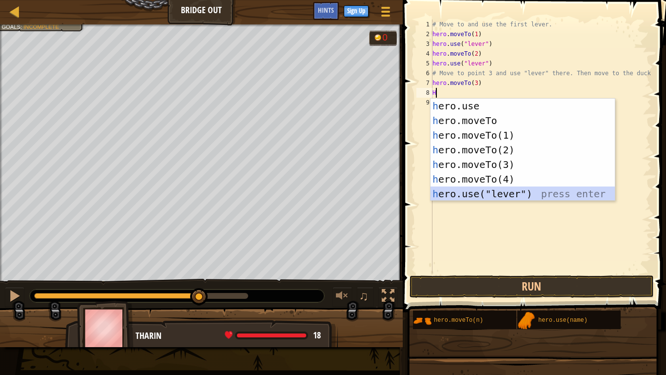
click at [517, 189] on div "h ero.use press enter h ero.moveTo press enter h ero.moveTo(1) press enter h er…" at bounding box center [523, 165] width 184 height 132
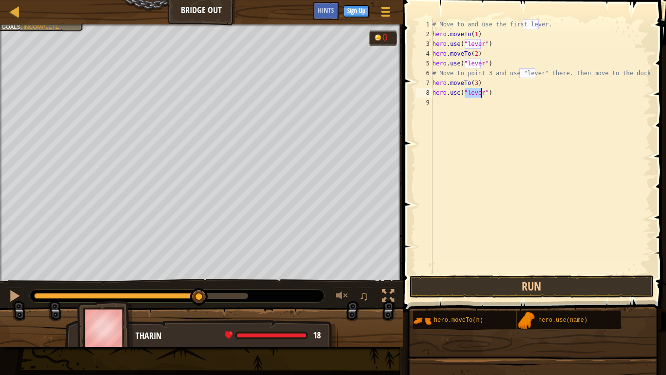
type textarea "hero.use("3")"
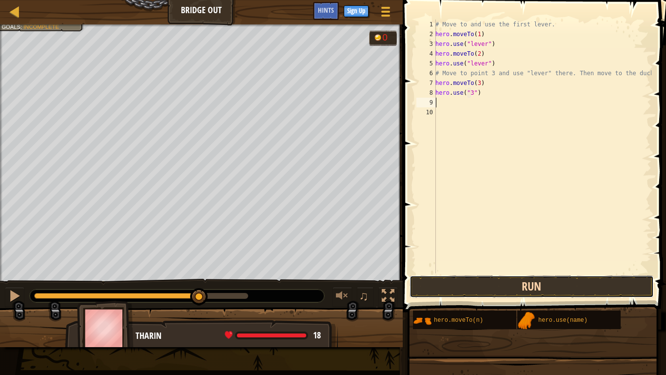
click at [533, 286] on button "Run" at bounding box center [532, 286] width 244 height 22
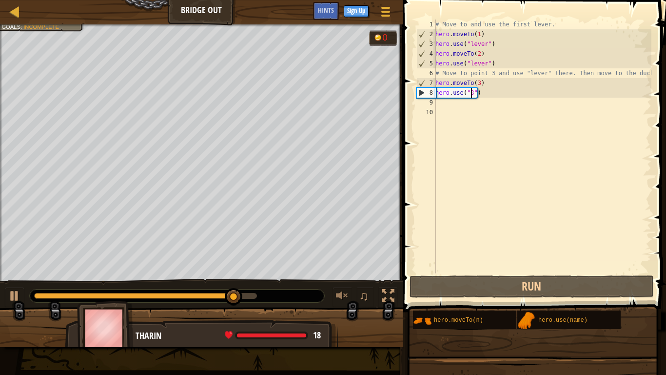
click at [471, 92] on div "# Move to and use the first lever. hero . moveTo ( 1 ) hero . use ( "lever" ) h…" at bounding box center [543, 156] width 218 height 273
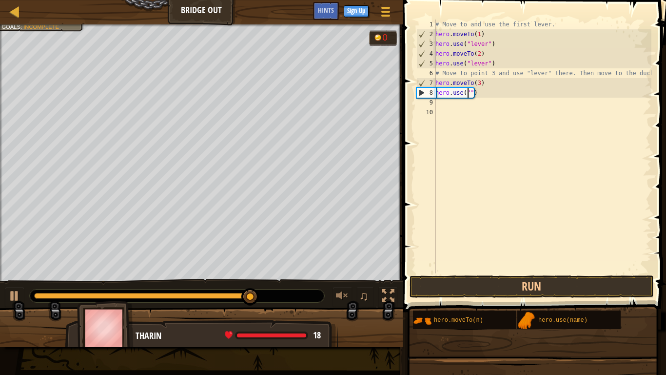
scroll to position [4, 3]
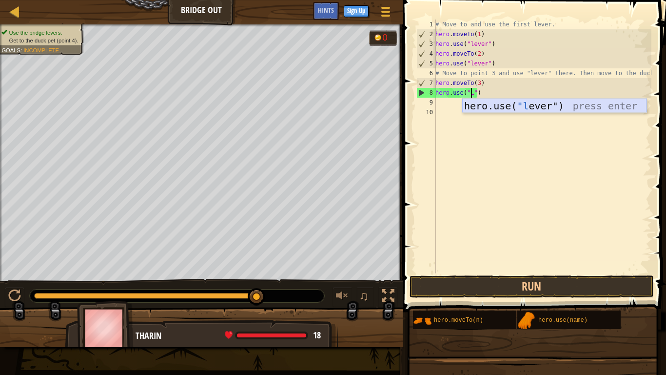
click at [488, 106] on div "hero.use( "l ever") press enter" at bounding box center [554, 121] width 184 height 44
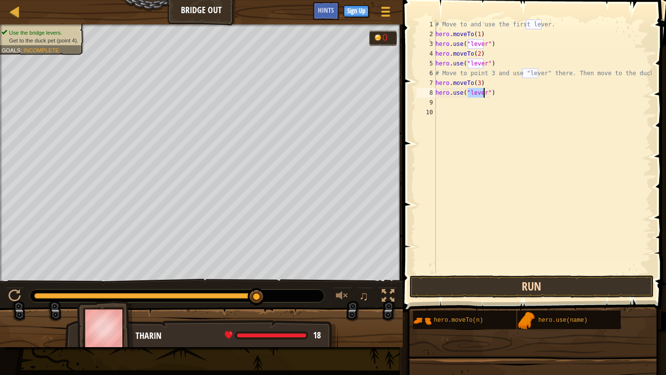
type textarea "hero.use("lever")"
click at [541, 278] on button "Run" at bounding box center [532, 286] width 244 height 22
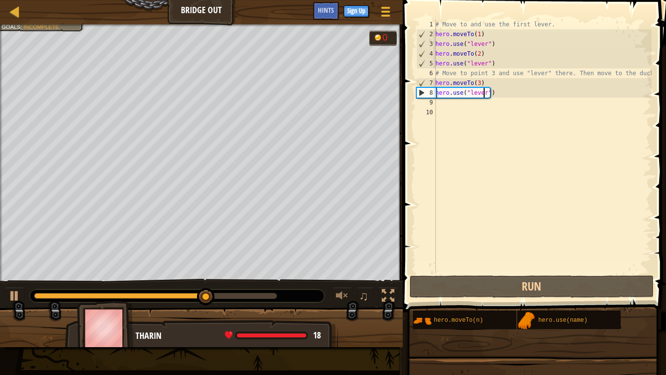
click at [446, 105] on div "# Move to and use the first lever. hero . moveTo ( 1 ) hero . use ( "lever" ) h…" at bounding box center [543, 156] width 218 height 273
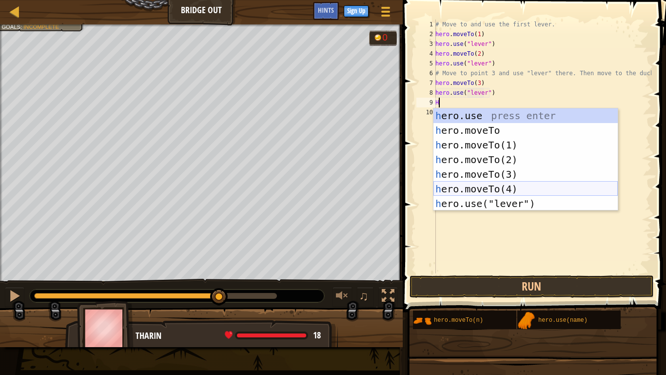
click at [504, 187] on div "h ero.use press enter h ero.moveTo press enter h ero.moveTo(1) press enter h er…" at bounding box center [526, 174] width 184 height 132
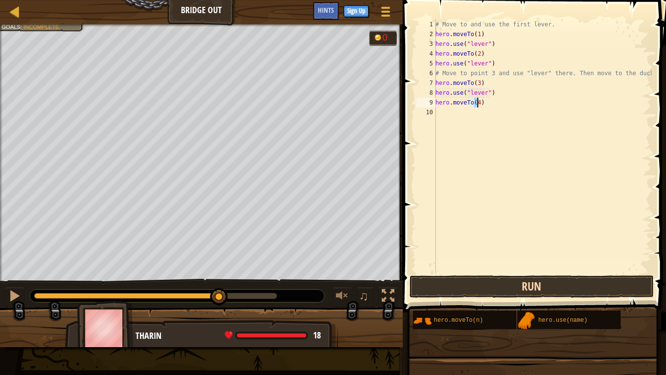
type textarea "hero.moveTo(4)"
click at [523, 288] on button "Run" at bounding box center [532, 286] width 244 height 22
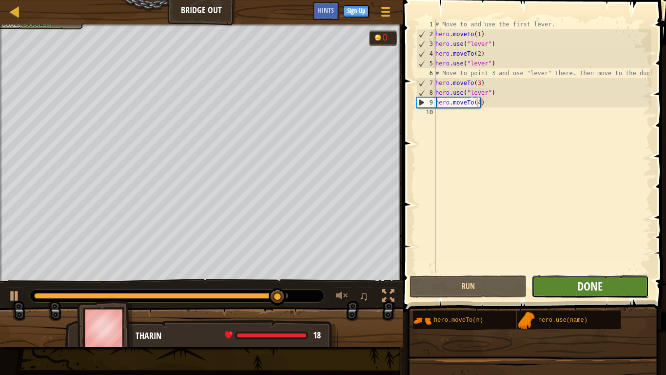
click at [596, 288] on span "Done" at bounding box center [589, 286] width 25 height 16
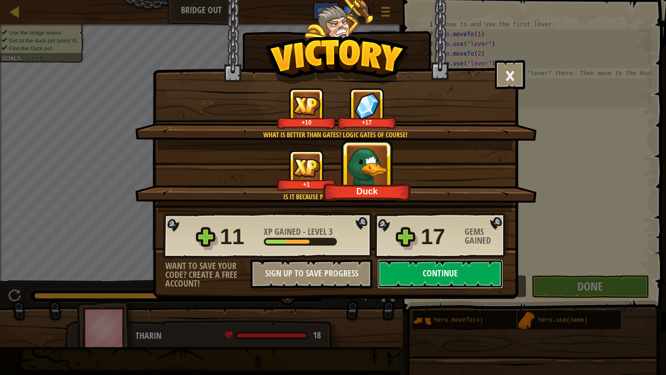
click at [448, 269] on button "Continue" at bounding box center [440, 273] width 126 height 29
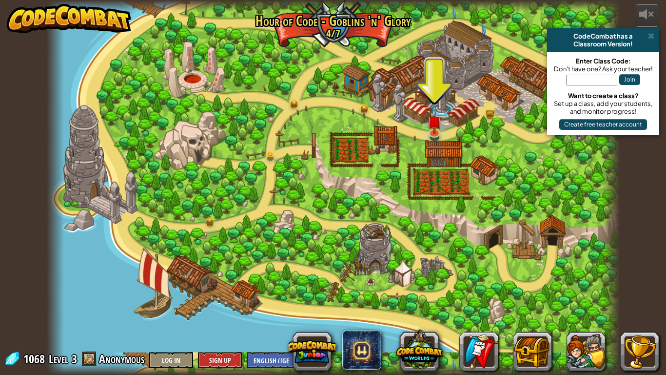
drag, startPoint x: 12, startPoint y: 314, endPoint x: 220, endPoint y: 314, distance: 208.7
click at [220, 308] on div at bounding box center [333, 187] width 573 height 375
click at [432, 132] on div at bounding box center [435, 131] width 12 height 12
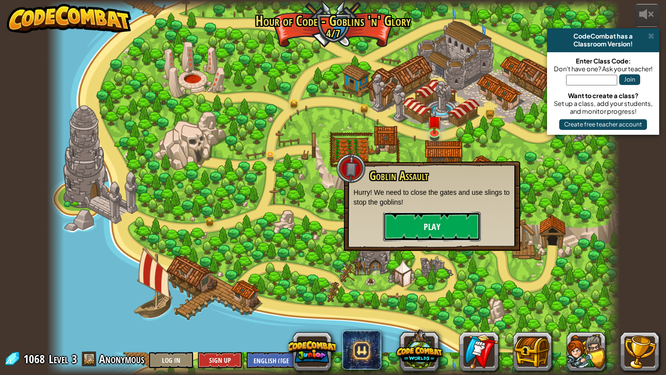
click at [410, 222] on button "Play" at bounding box center [432, 226] width 98 height 29
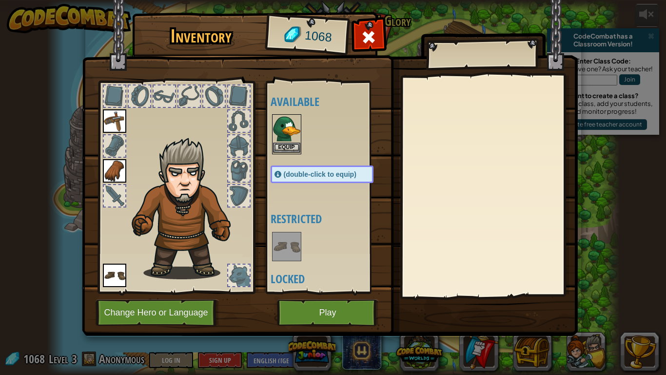
click at [285, 141] on img at bounding box center [286, 128] width 27 height 27
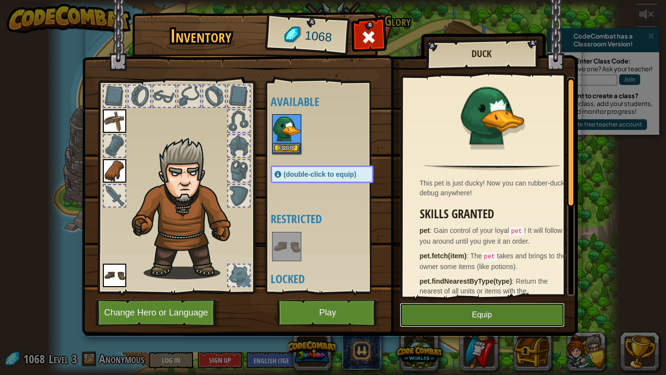
click at [489, 304] on button "Equip" at bounding box center [482, 314] width 165 height 24
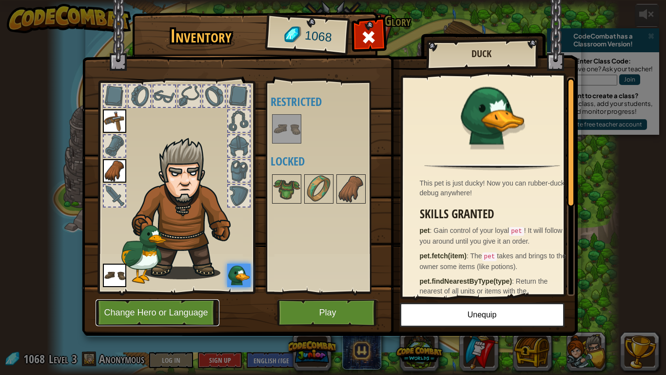
click at [157, 308] on button "Change Hero or Language" at bounding box center [158, 312] width 124 height 27
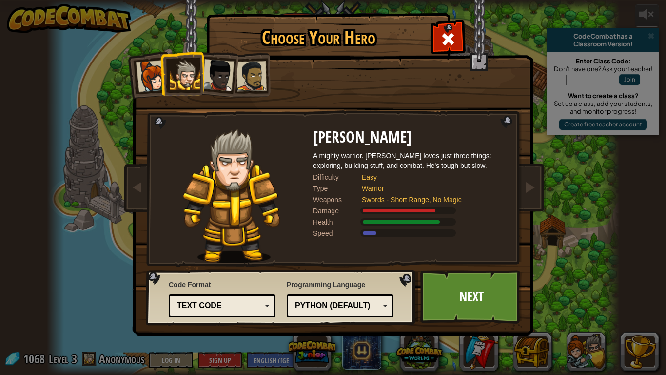
click at [354, 306] on div "Python (Default)" at bounding box center [337, 305] width 84 height 11
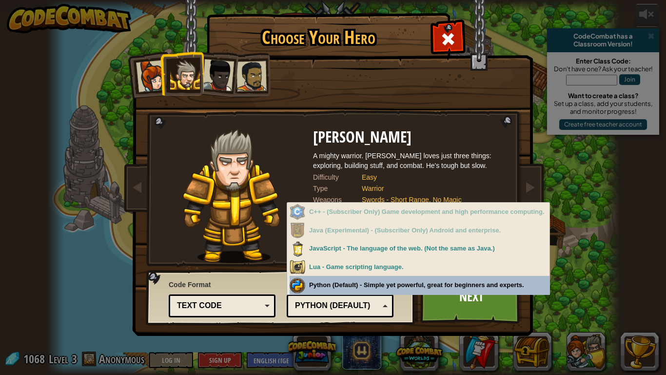
click at [325, 305] on div "Python (Default)" at bounding box center [337, 305] width 84 height 11
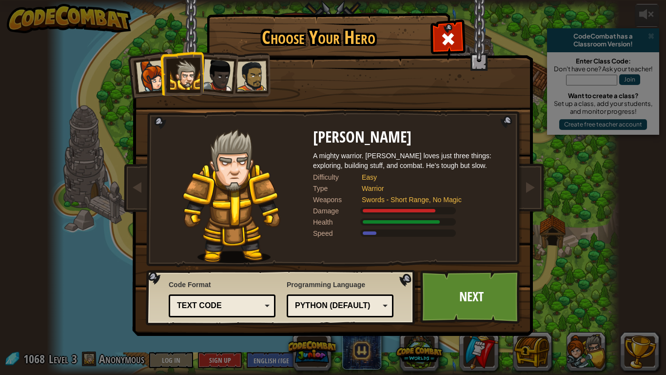
click at [226, 306] on div "Text code" at bounding box center [219, 305] width 84 height 11
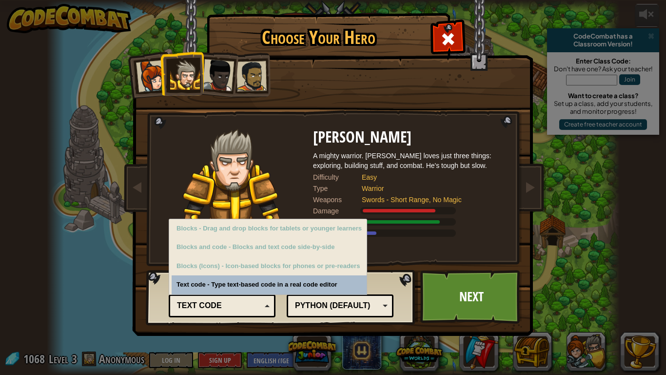
click at [252, 300] on div "Text code" at bounding box center [219, 305] width 84 height 11
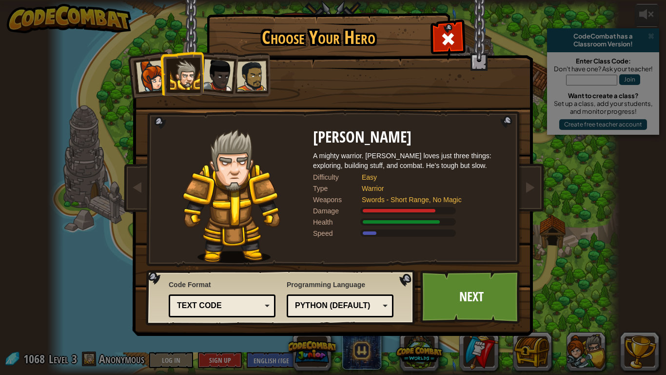
click at [206, 79] on div at bounding box center [218, 75] width 32 height 32
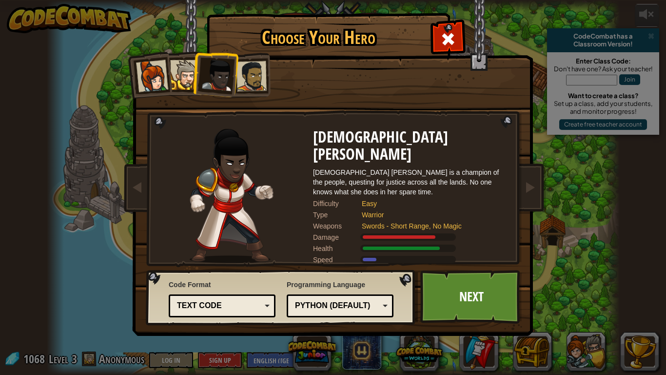
click at [176, 78] on div at bounding box center [185, 75] width 30 height 30
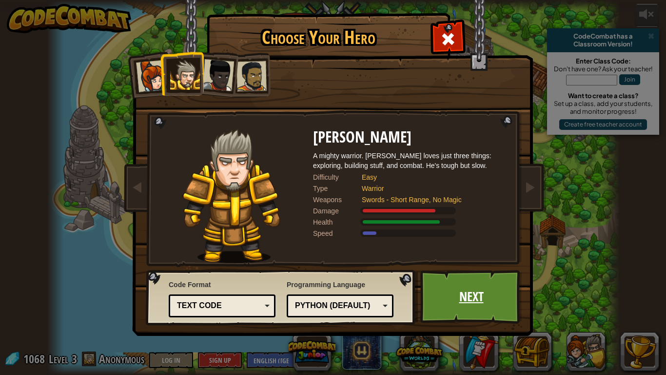
click at [460, 274] on link "Next" at bounding box center [471, 297] width 102 height 54
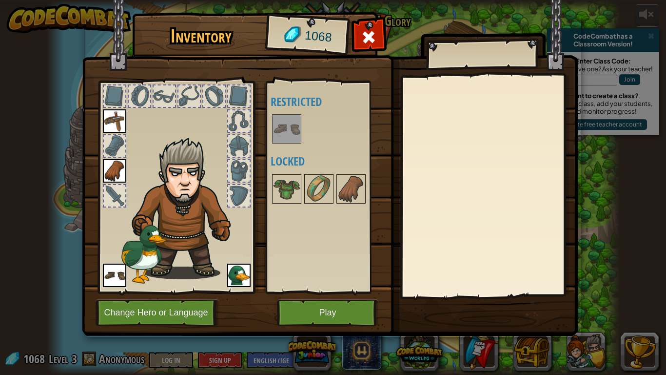
click at [290, 133] on img at bounding box center [286, 128] width 27 height 27
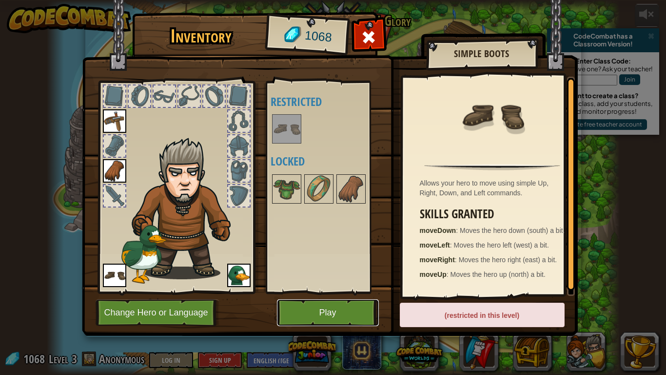
click at [340, 308] on button "Play" at bounding box center [328, 312] width 102 height 27
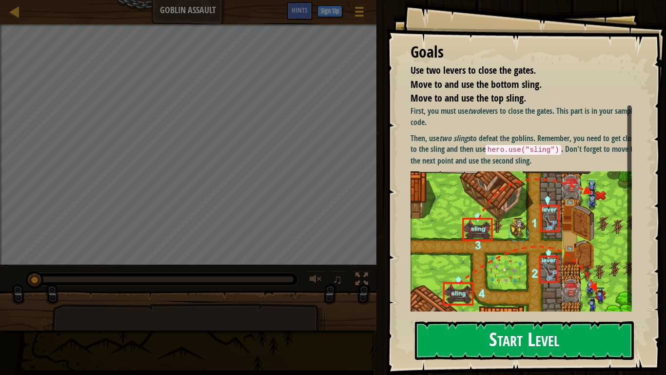
click at [554, 308] on button "Start Level" at bounding box center [524, 340] width 219 height 39
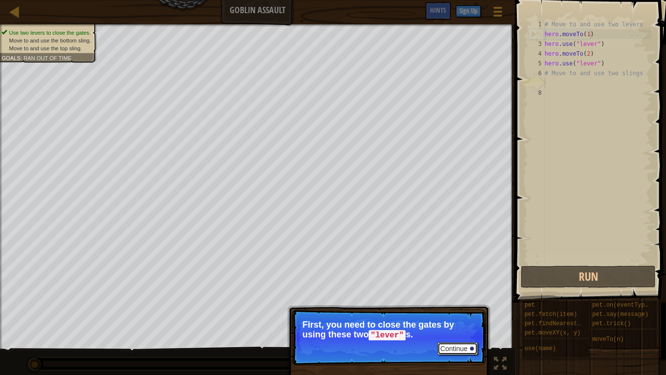
click at [460, 308] on button "Continue" at bounding box center [457, 348] width 40 height 13
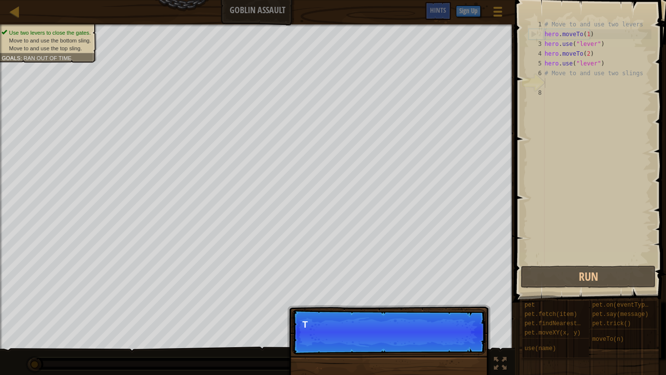
scroll to position [4, 0]
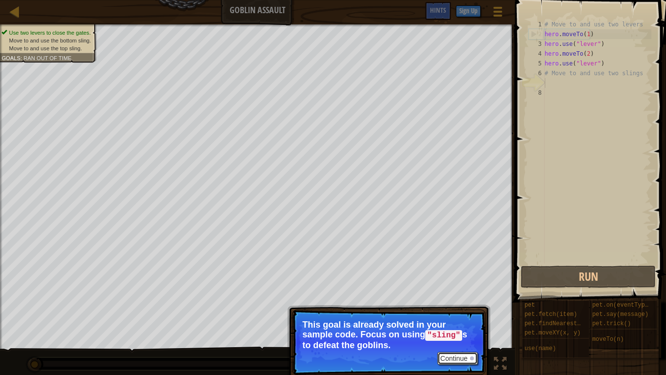
click at [457, 308] on button "Continue" at bounding box center [457, 358] width 40 height 13
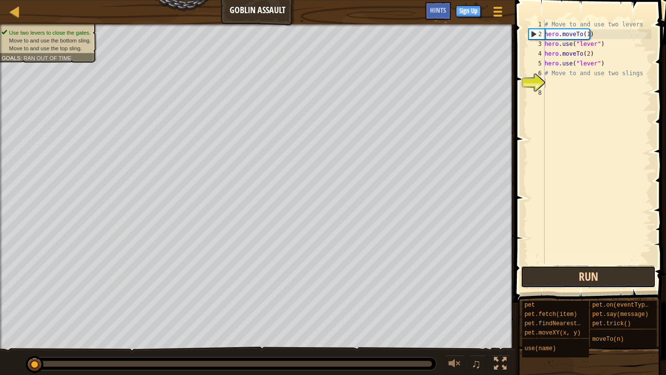
click at [589, 273] on button "Run" at bounding box center [588, 276] width 135 height 22
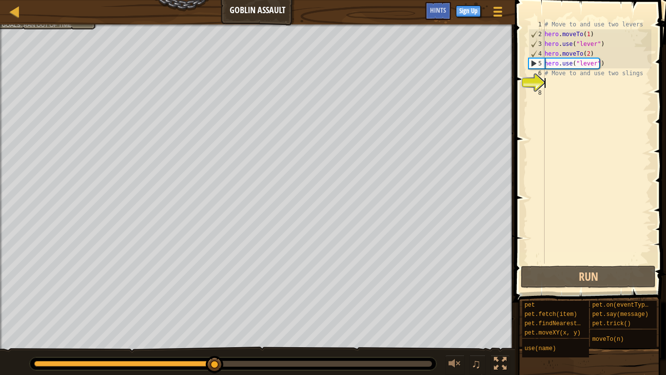
click at [560, 82] on div "# Move to and use two levers hero . moveTo ( 1 ) hero . use ( "lever" ) hero . …" at bounding box center [597, 151] width 109 height 263
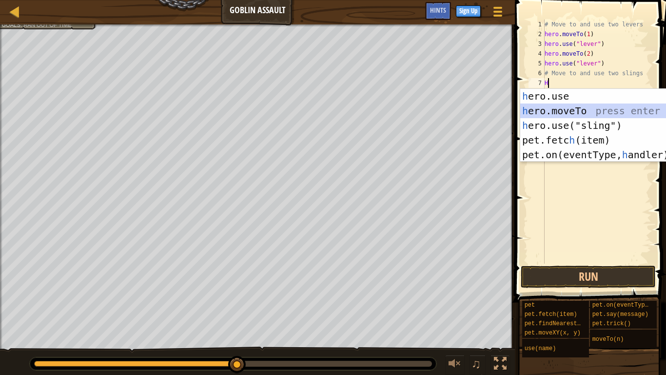
click at [549, 106] on div "h ero.use press enter h ero.moveTo press enter h ero.use("sling") press enter p…" at bounding box center [612, 140] width 184 height 102
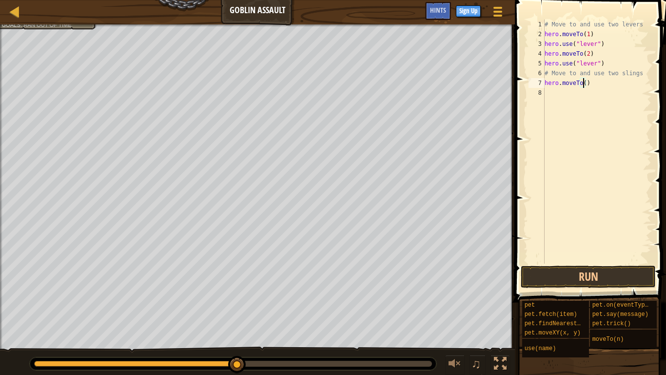
type textarea "hero.moveTo(4)"
click at [573, 269] on button "Run" at bounding box center [588, 276] width 135 height 22
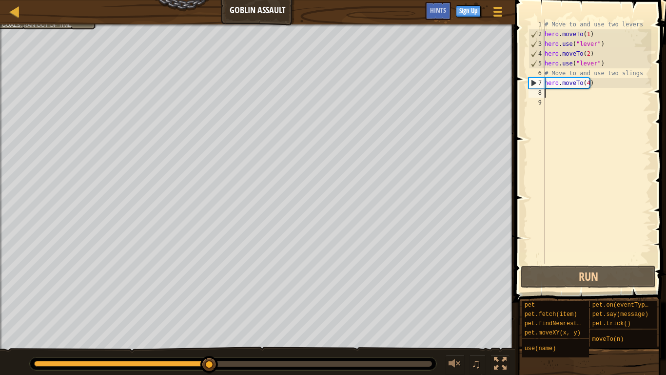
click at [586, 83] on div "# Move to and use two levers hero . moveTo ( 1 ) hero . use ( "lever" ) hero . …" at bounding box center [597, 151] width 109 height 263
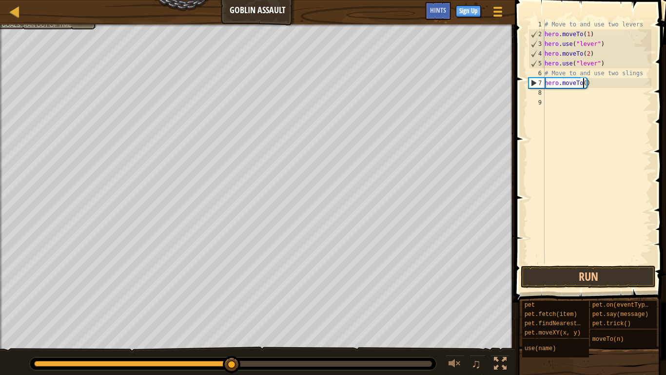
type textarea "hero.moveTo(3)"
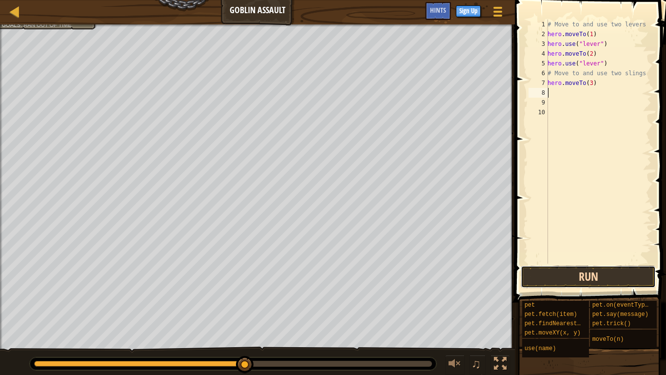
click at [608, 280] on button "Run" at bounding box center [588, 276] width 135 height 22
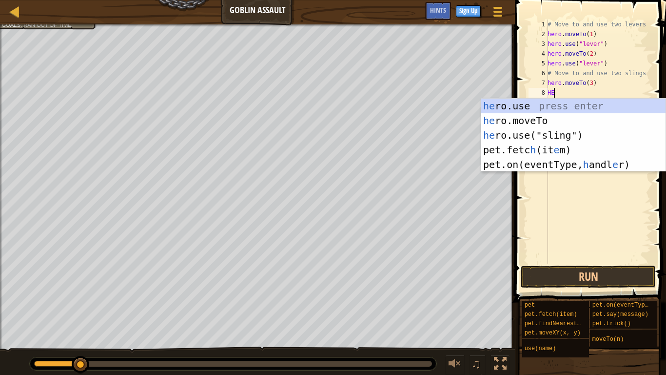
scroll to position [4, 0]
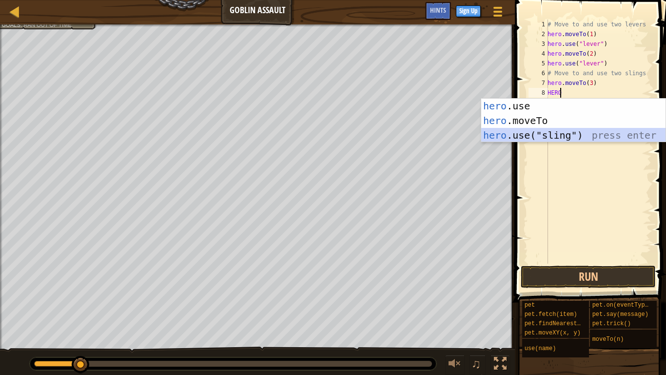
click at [501, 129] on div "hero .use press enter hero .moveTo press enter hero .use("sling") press enter" at bounding box center [573, 135] width 184 height 73
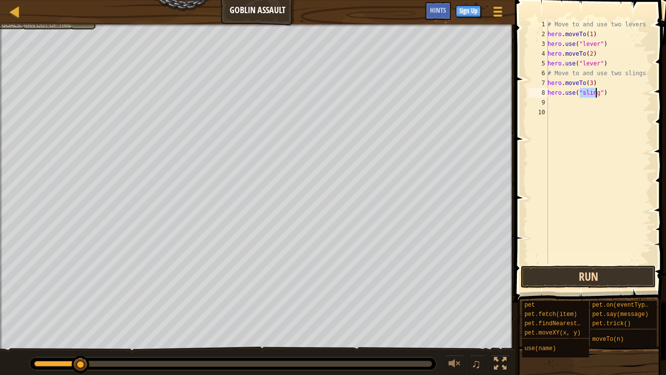
type textarea "hero.use("sling")"
click at [613, 281] on button "Run" at bounding box center [588, 276] width 135 height 22
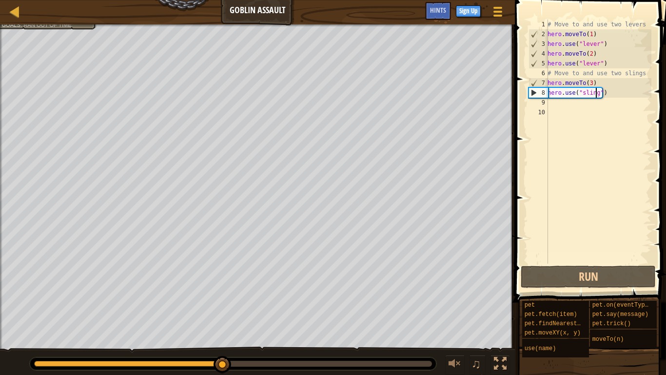
click at [555, 103] on div "# Move to and use two levers hero . moveTo ( 1 ) hero . use ( "lever" ) hero . …" at bounding box center [599, 151] width 106 height 263
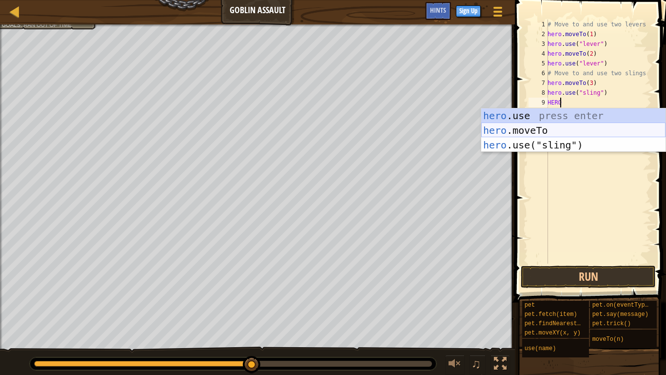
click at [497, 123] on div "hero .use press enter hero .moveTo press enter hero .use("sling") press enter" at bounding box center [573, 144] width 184 height 73
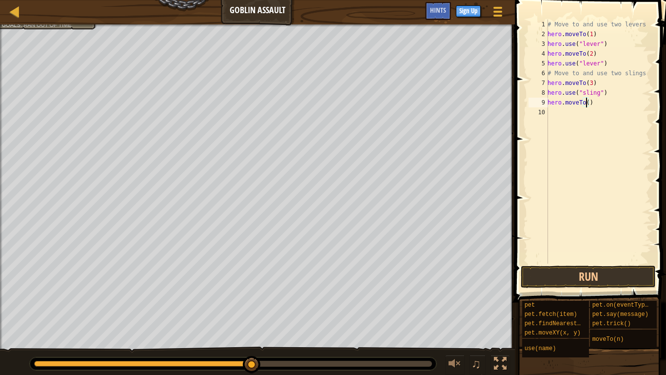
type textarea "hero.moveTo(4)"
click at [559, 117] on div "# Move to and use two levers hero . moveTo ( 1 ) hero . use ( "lever" ) hero . …" at bounding box center [599, 151] width 106 height 263
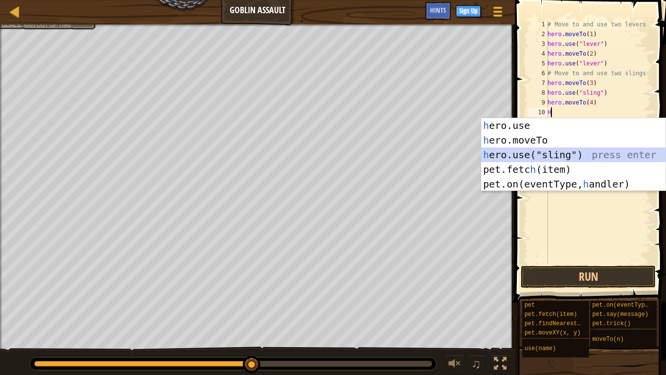
click at [553, 151] on div "h ero.use press enter h ero.moveTo press enter h ero.use("sling") press enter p…" at bounding box center [573, 169] width 184 height 102
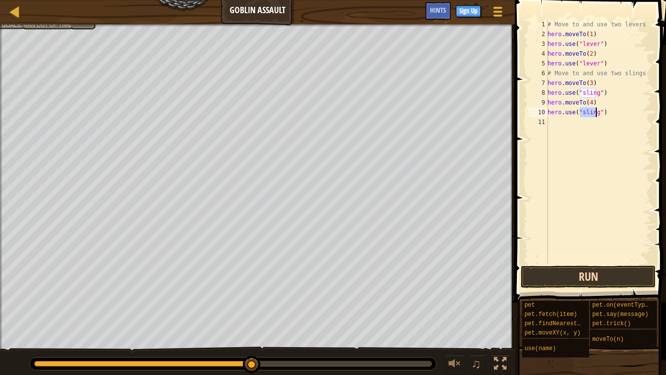
type textarea "hero.use("sling")"
click at [579, 272] on button "Run" at bounding box center [588, 276] width 135 height 22
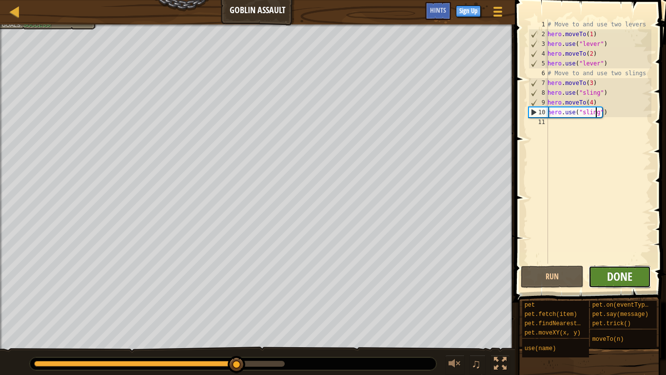
click at [612, 271] on span "Done" at bounding box center [619, 276] width 25 height 16
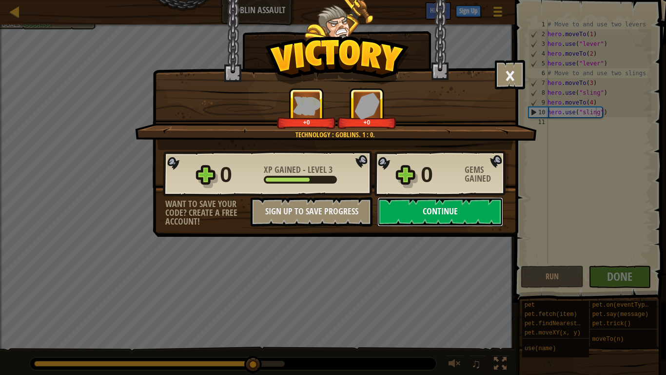
click at [416, 211] on button "Continue" at bounding box center [440, 211] width 126 height 29
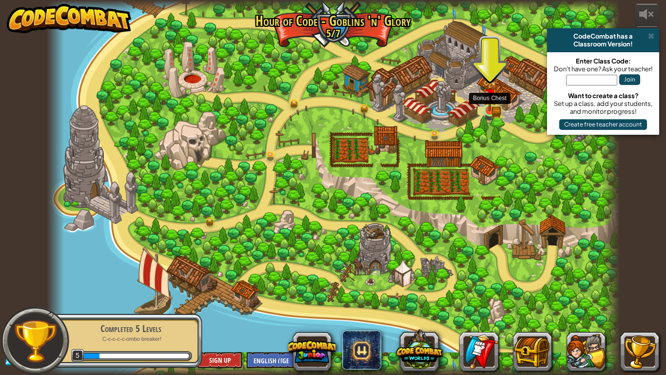
click at [494, 108] on img at bounding box center [490, 95] width 15 height 32
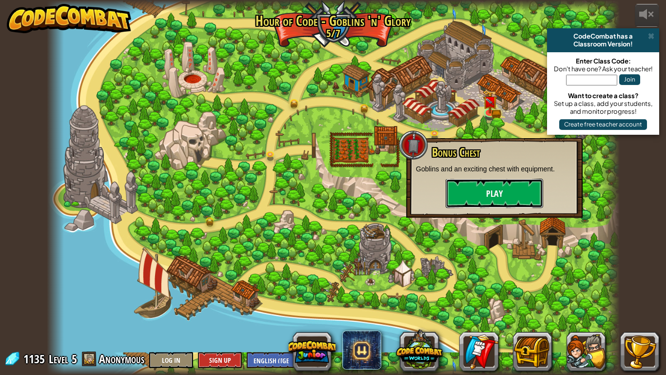
click at [485, 186] on button "Play" at bounding box center [495, 192] width 98 height 29
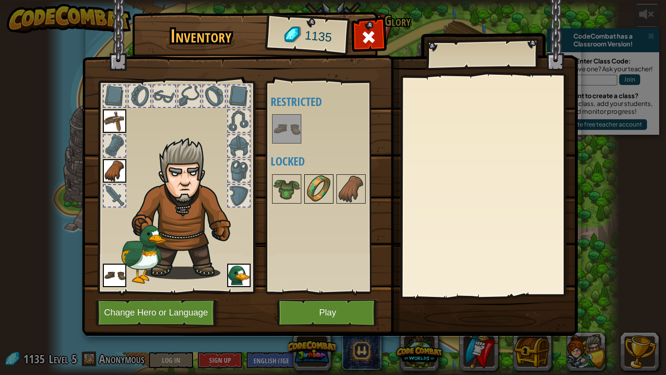
click at [316, 187] on img at bounding box center [318, 188] width 27 height 27
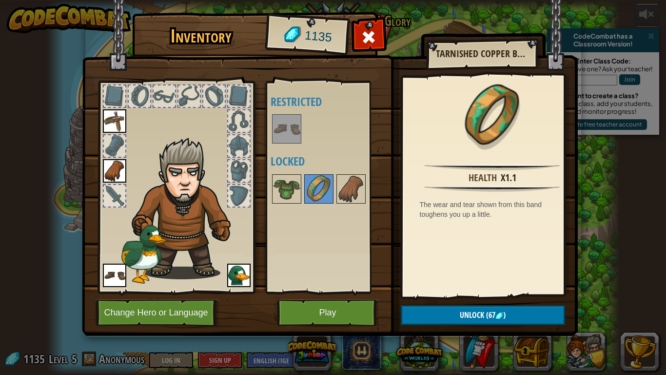
click at [290, 133] on img at bounding box center [286, 128] width 27 height 27
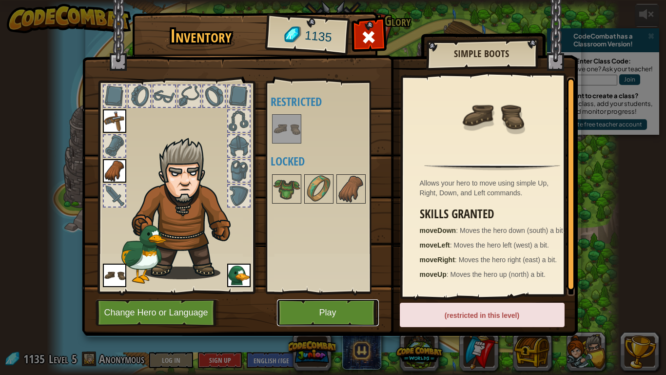
click at [348, 308] on button "Play" at bounding box center [328, 312] width 102 height 27
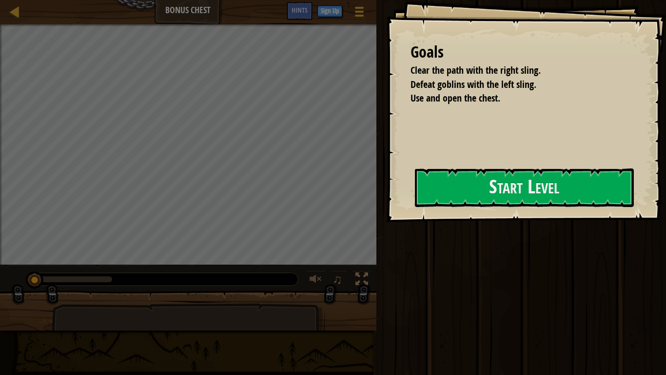
drag, startPoint x: 426, startPoint y: 192, endPoint x: 469, endPoint y: 166, distance: 50.1
click at [432, 192] on button "Start Level" at bounding box center [524, 187] width 219 height 39
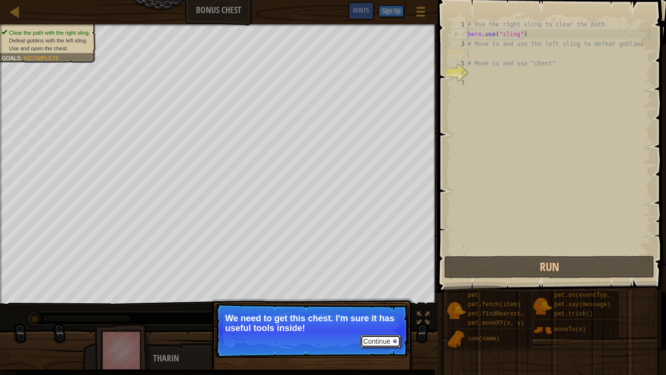
click at [367, 308] on button "Continue" at bounding box center [380, 341] width 40 height 13
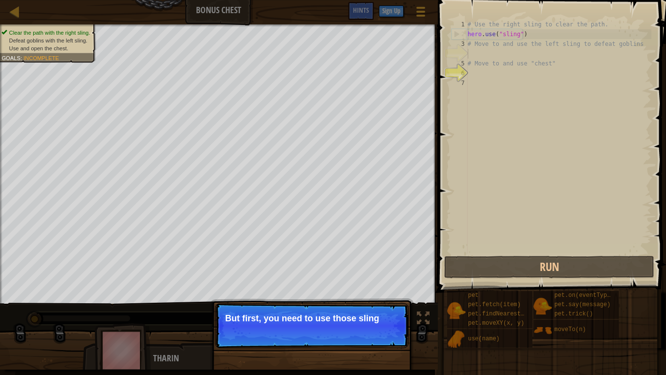
drag, startPoint x: 354, startPoint y: 309, endPoint x: 361, endPoint y: 353, distance: 45.0
click at [354, 308] on p "Continue But first, you need to use those sling" at bounding box center [312, 325] width 194 height 45
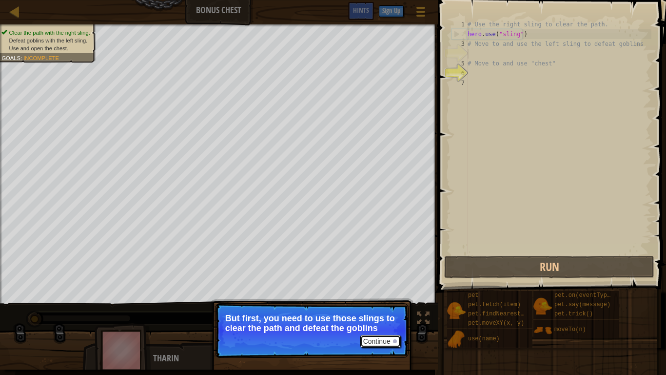
click at [379, 308] on button "Continue" at bounding box center [380, 341] width 40 height 13
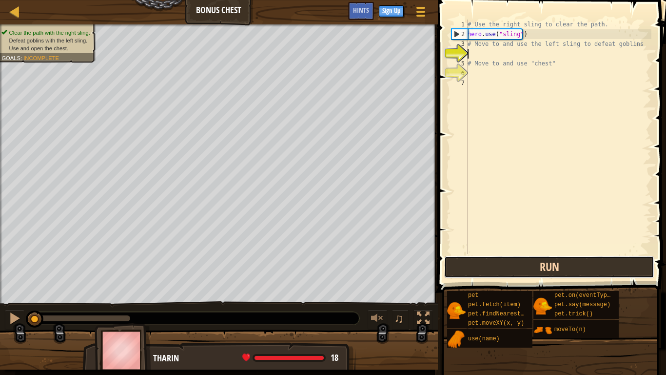
click at [489, 262] on button "Run" at bounding box center [549, 267] width 210 height 22
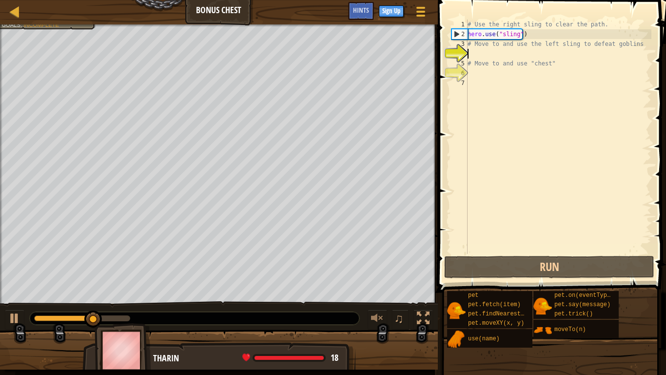
click at [475, 50] on div "# Use the right sling to clear the path. hero . use ( "sling" ) # Move to and u…" at bounding box center [559, 147] width 186 height 254
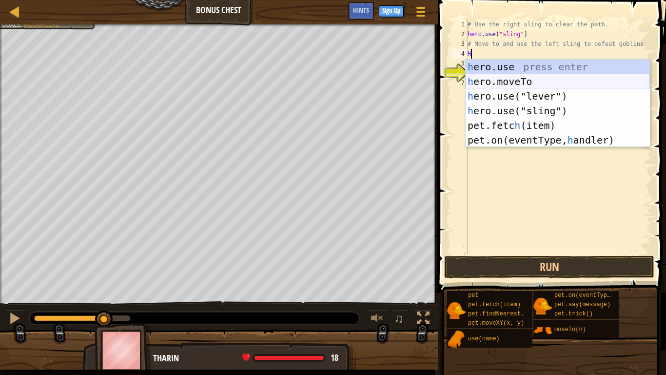
click at [505, 81] on div "h ero.use press enter h ero.moveTo press enter h ero.use("lever") press enter h…" at bounding box center [558, 117] width 184 height 117
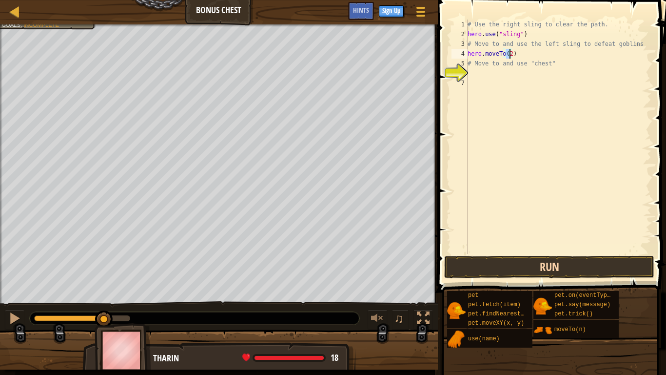
type textarea "hero.moveTo(2)"
click at [540, 262] on button "Run" at bounding box center [549, 267] width 210 height 22
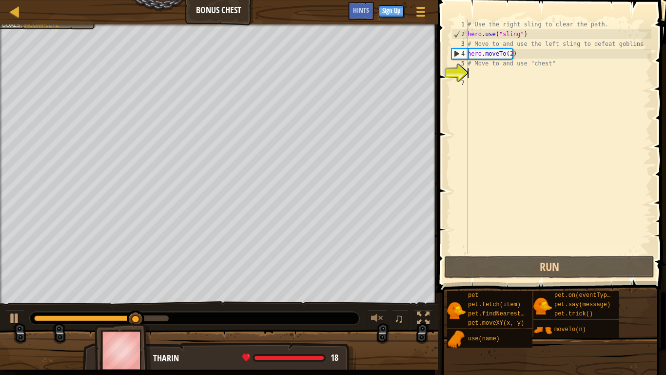
click at [490, 73] on div "# Use the right sling to clear the path. hero . use ( "sling" ) # Move to and u…" at bounding box center [559, 147] width 186 height 254
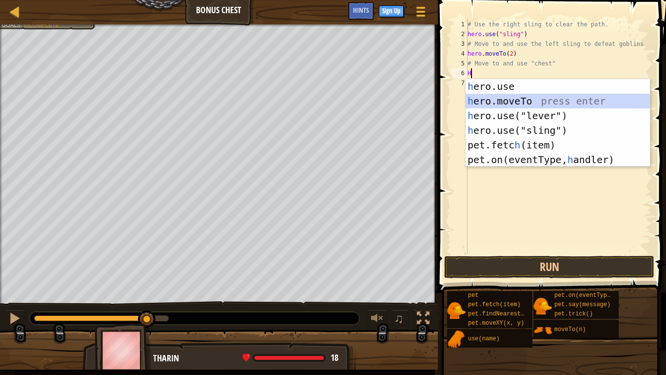
click at [496, 100] on div "h ero.use press enter h ero.moveTo press enter h ero.use("lever") press enter h…" at bounding box center [558, 137] width 184 height 117
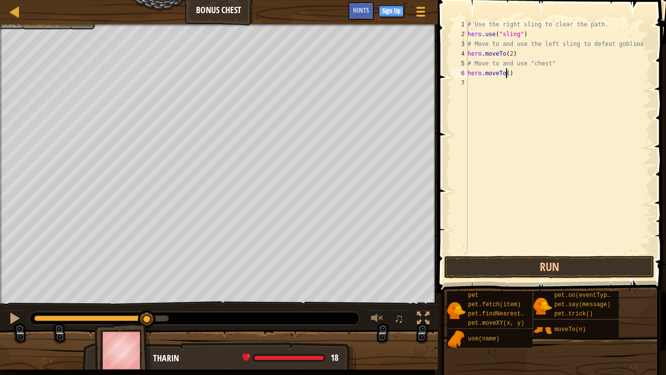
type textarea "hero.moveTo(3)"
click at [485, 84] on div "# Use the right sling to clear the path. hero . use ( "sling" ) # Move to and u…" at bounding box center [559, 147] width 186 height 254
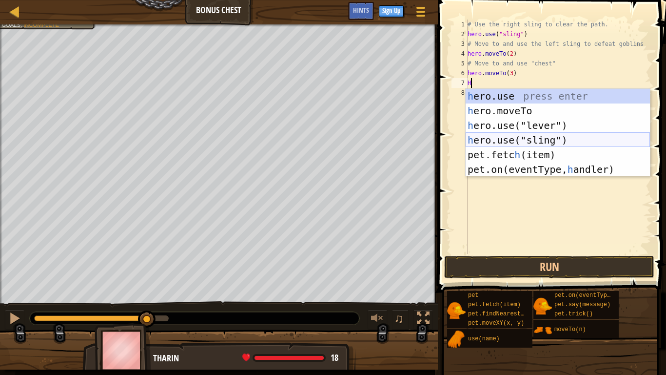
click at [504, 140] on div "h ero.use press enter h ero.moveTo press enter h ero.use("lever") press enter h…" at bounding box center [558, 147] width 184 height 117
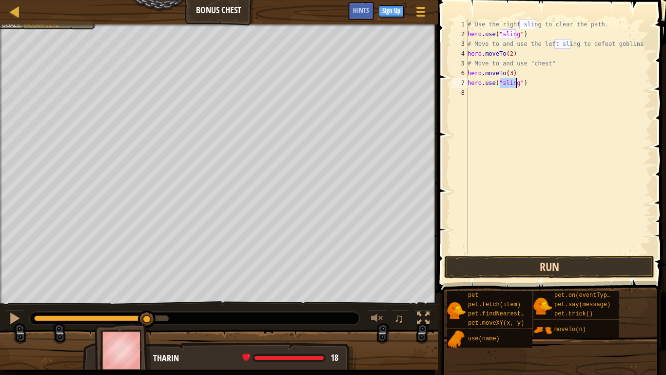
type textarea "hero.use("sling")"
click at [515, 262] on button "Run" at bounding box center [549, 267] width 210 height 22
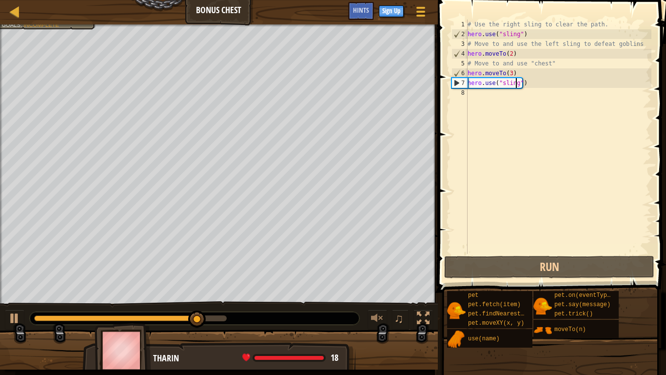
click at [476, 94] on div "# Use the right sling to clear the path. hero . use ( "sling" ) # Move to and u…" at bounding box center [559, 147] width 186 height 254
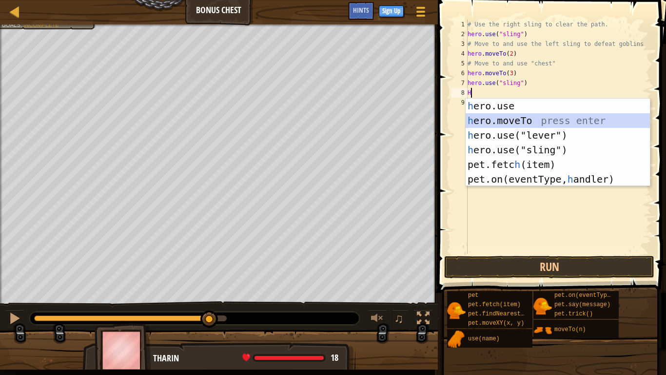
click at [504, 123] on div "h ero.use press enter h ero.moveTo press enter h ero.use("lever") press enter h…" at bounding box center [558, 157] width 184 height 117
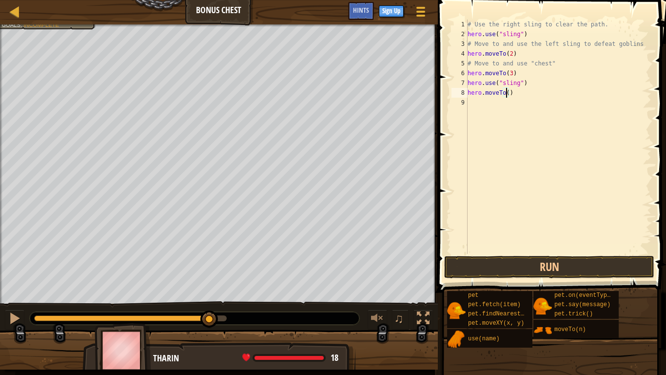
type textarea "hero.moveTo(4)"
click at [500, 103] on div "# Use the right sling to clear the path. hero . use ( "sling" ) # Move to and u…" at bounding box center [559, 147] width 186 height 254
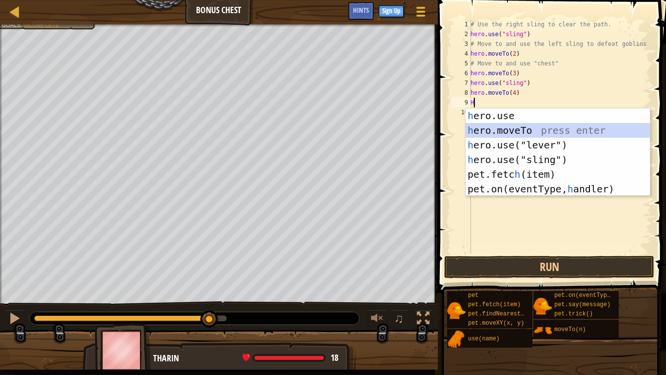
click at [503, 130] on div "h ero.use press enter h ero.moveTo press enter h ero.use("lever") press enter h…" at bounding box center [558, 166] width 184 height 117
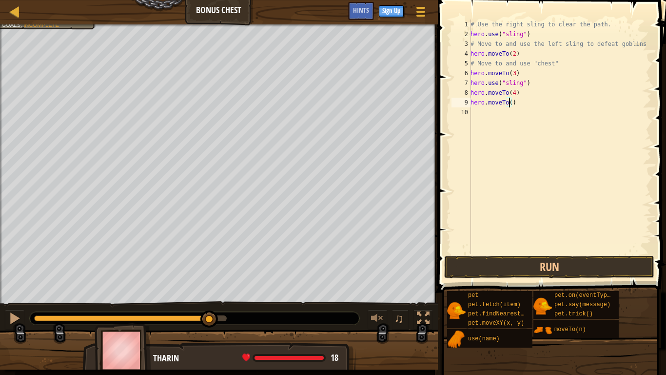
type textarea "hero.moveTo(5)"
click at [474, 112] on div "# Use the right sling to clear the path. hero . use ( "sling" ) # Move to and u…" at bounding box center [560, 147] width 183 height 254
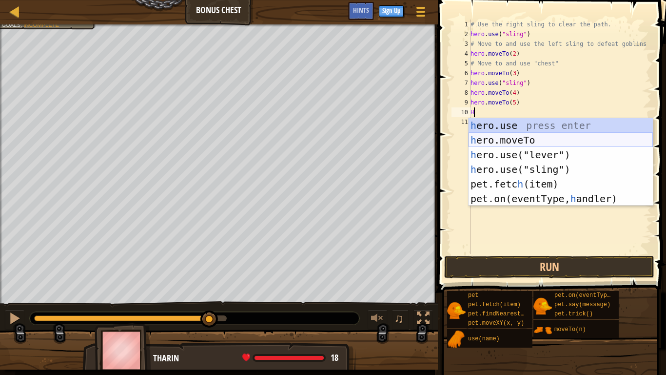
click at [493, 139] on div "h ero.use press enter h ero.moveTo press enter h ero.use("lever") press enter h…" at bounding box center [561, 176] width 184 height 117
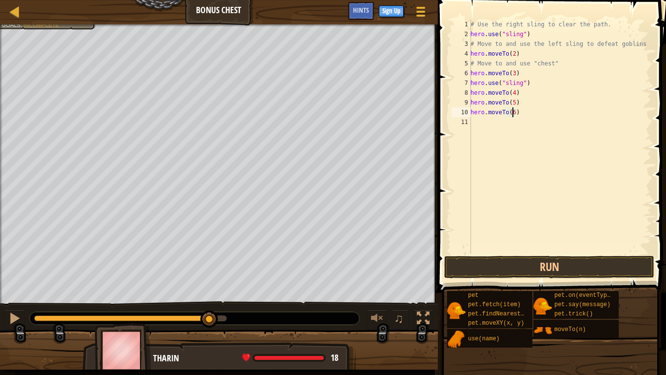
scroll to position [4, 3]
click at [544, 264] on button "Run" at bounding box center [549, 267] width 210 height 22
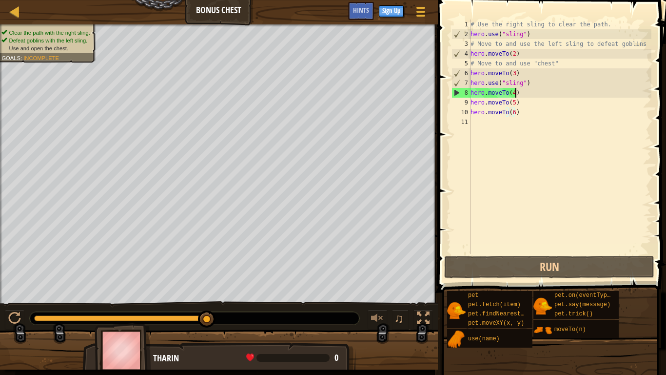
click at [516, 90] on div "# Use the right sling to clear the path. hero . use ( "sling" ) # Move to and u…" at bounding box center [560, 147] width 183 height 254
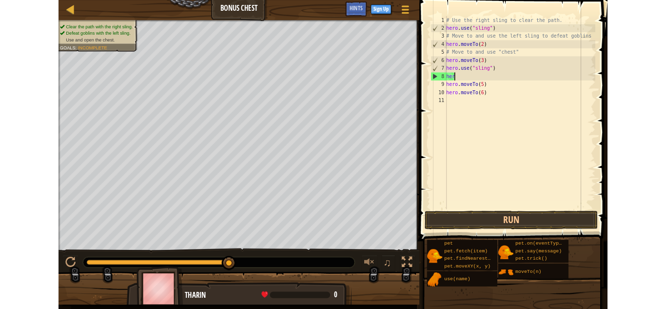
scroll to position [4, 0]
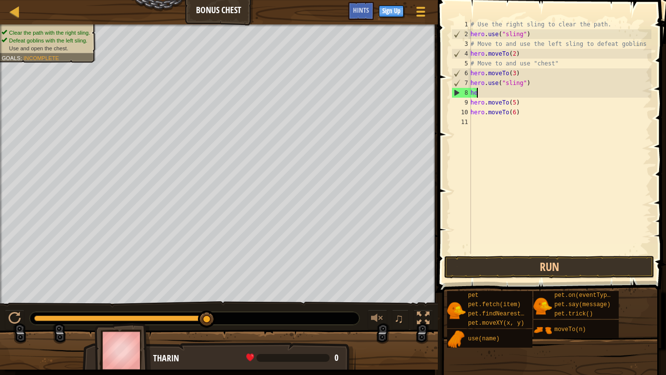
type textarea "h"
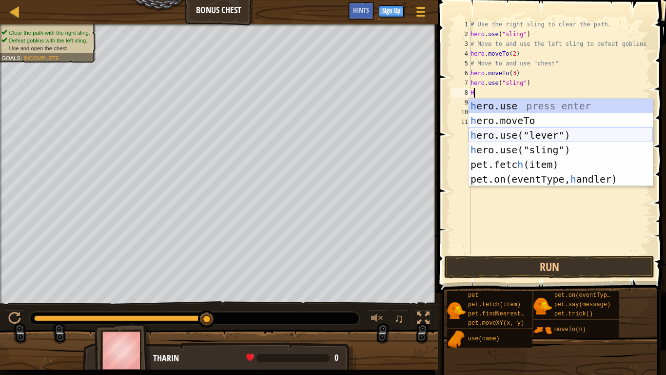
click at [495, 136] on div "h ero.use press enter h ero.moveTo press enter h ero.use("lever") press enter h…" at bounding box center [561, 157] width 184 height 117
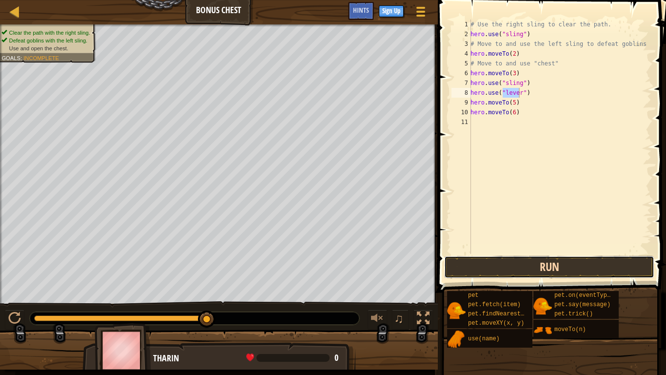
click at [527, 270] on button "Run" at bounding box center [549, 267] width 210 height 22
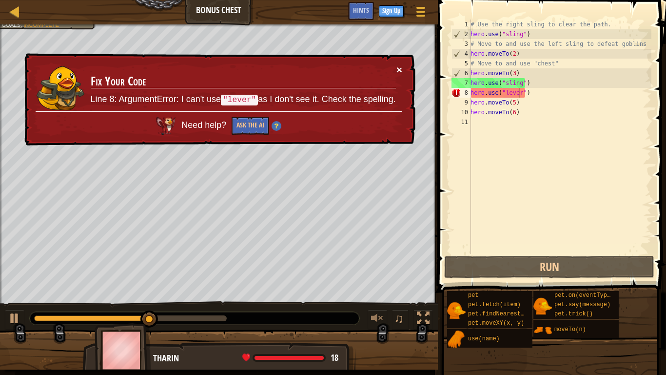
click at [399, 69] on button "×" at bounding box center [399, 69] width 6 height 10
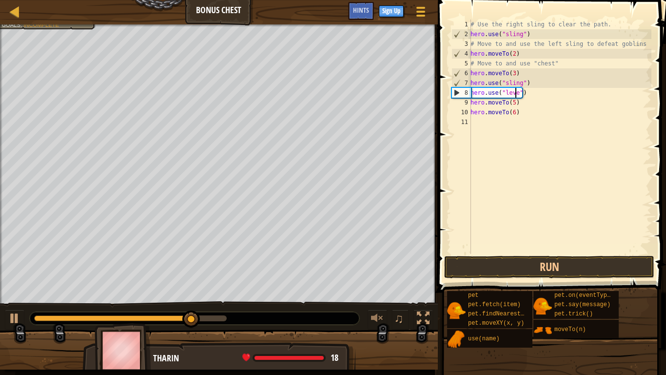
click at [527, 95] on div "# Use the right sling to clear the path. hero . use ( "sling" ) # Move to and u…" at bounding box center [560, 147] width 183 height 254
type textarea "h"
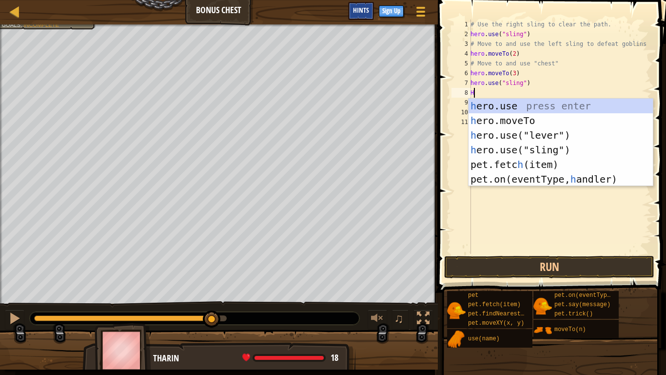
type textarea "H"
click at [363, 12] on span "Hints" at bounding box center [361, 9] width 16 height 9
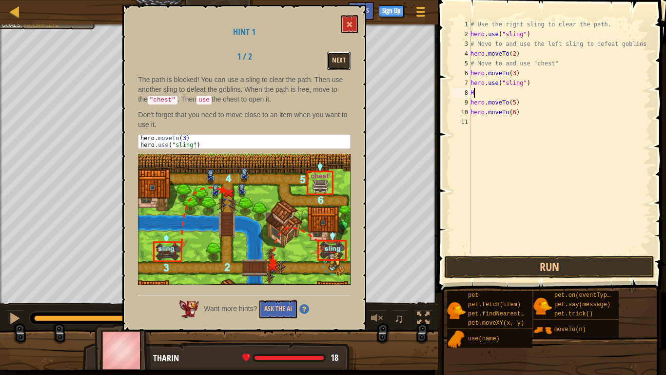
click at [344, 59] on button "Next" at bounding box center [338, 61] width 23 height 18
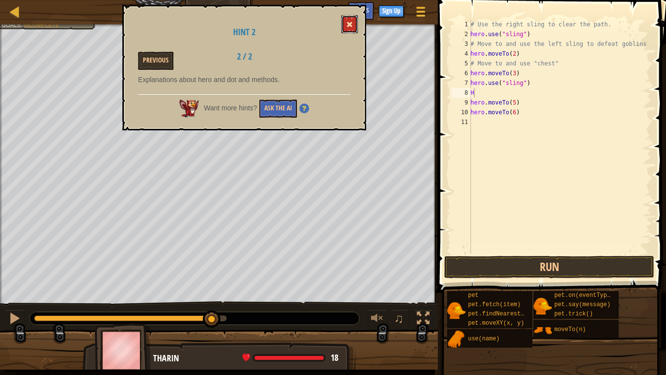
click at [348, 21] on span at bounding box center [349, 24] width 7 height 7
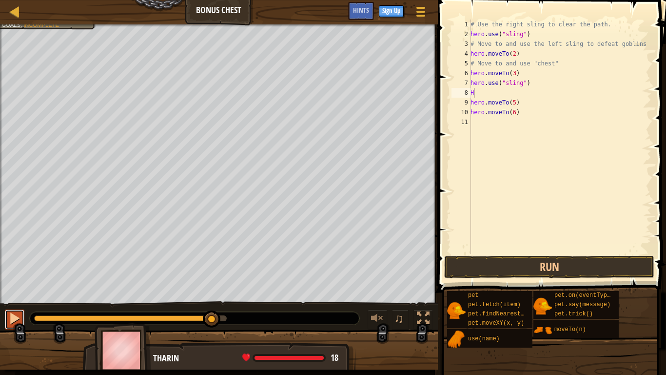
click at [14, 308] on div at bounding box center [14, 318] width 13 height 13
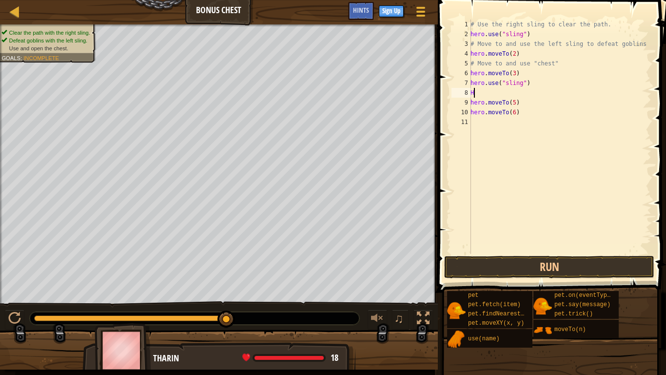
click at [506, 91] on div "# Use the right sling to clear the path. hero . use ( "sling" ) # Move to and u…" at bounding box center [560, 147] width 183 height 254
